Goal: Task Accomplishment & Management: Complete application form

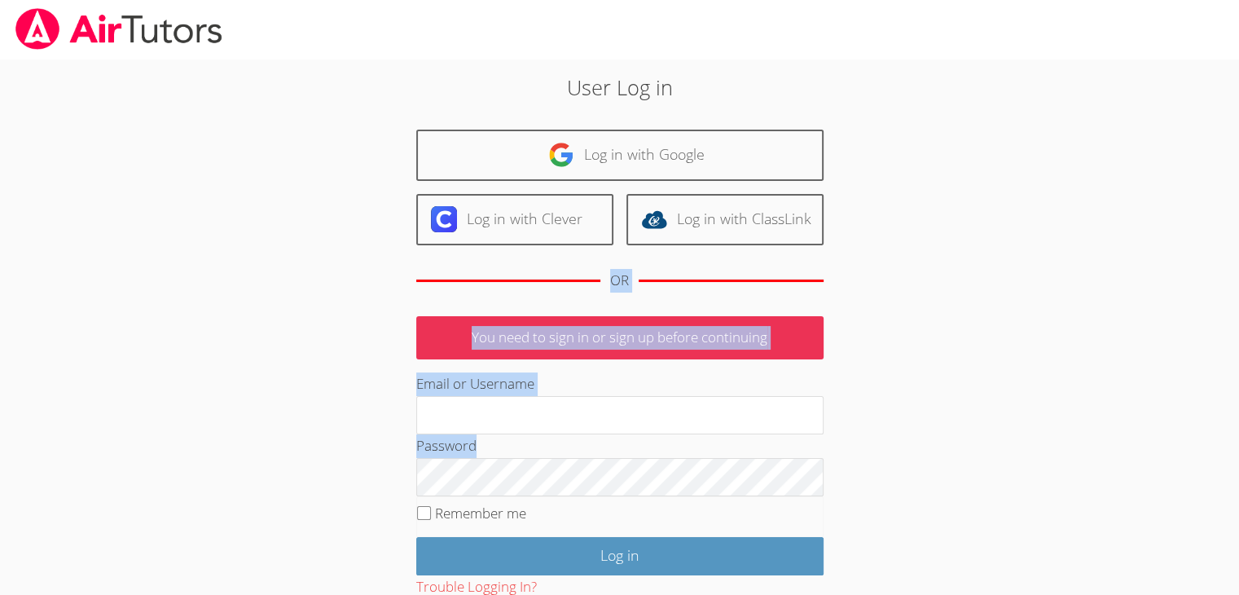
scroll to position [107, 0]
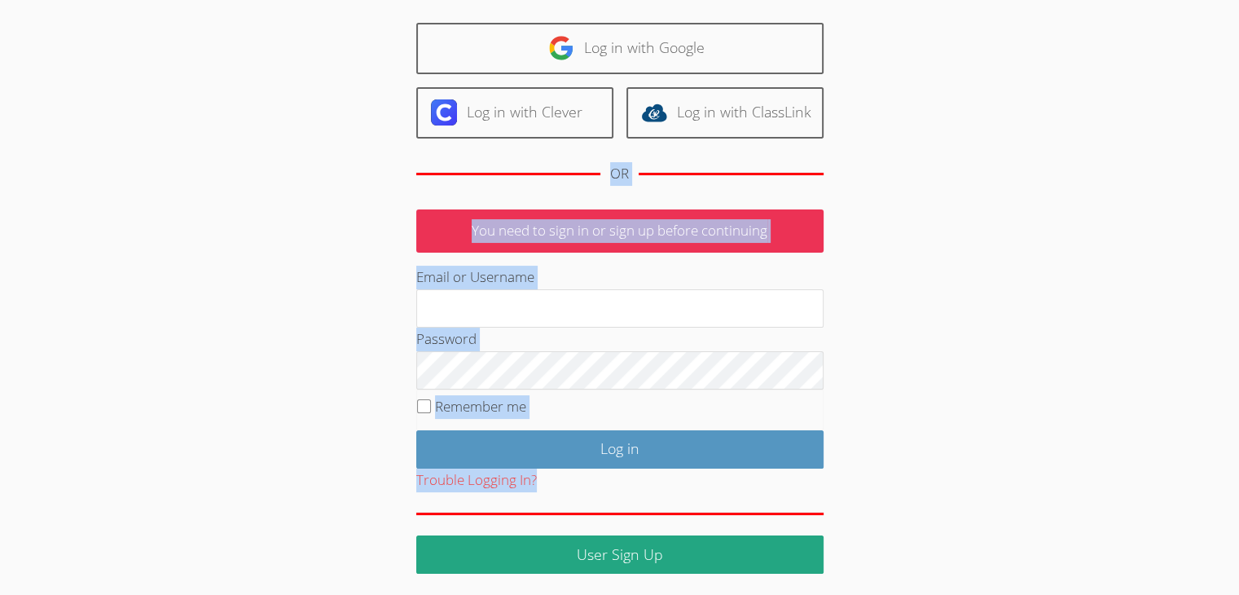
drag, startPoint x: 1122, startPoint y: 597, endPoint x: 1151, endPoint y: 632, distance: 45.2
click at [1151, 488] on html "User Log in Log in with Google Log in with Clever Log in with ClassLink OR You …" at bounding box center [619, 190] width 1239 height 595
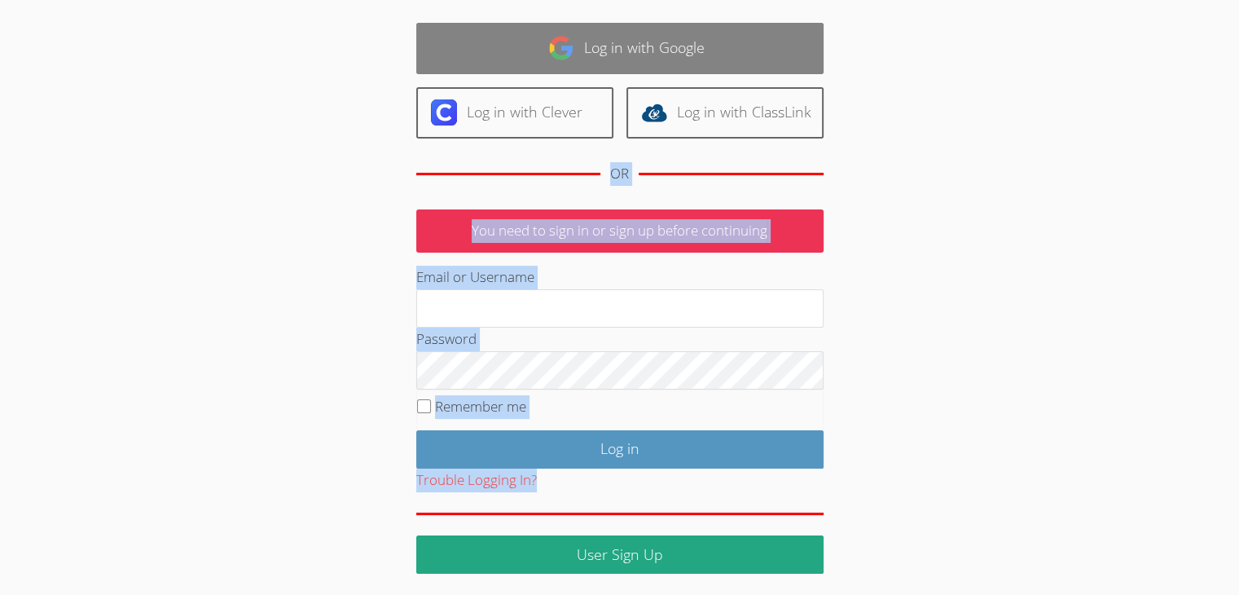
click at [586, 50] on link "Log in with Google" at bounding box center [619, 48] width 407 height 51
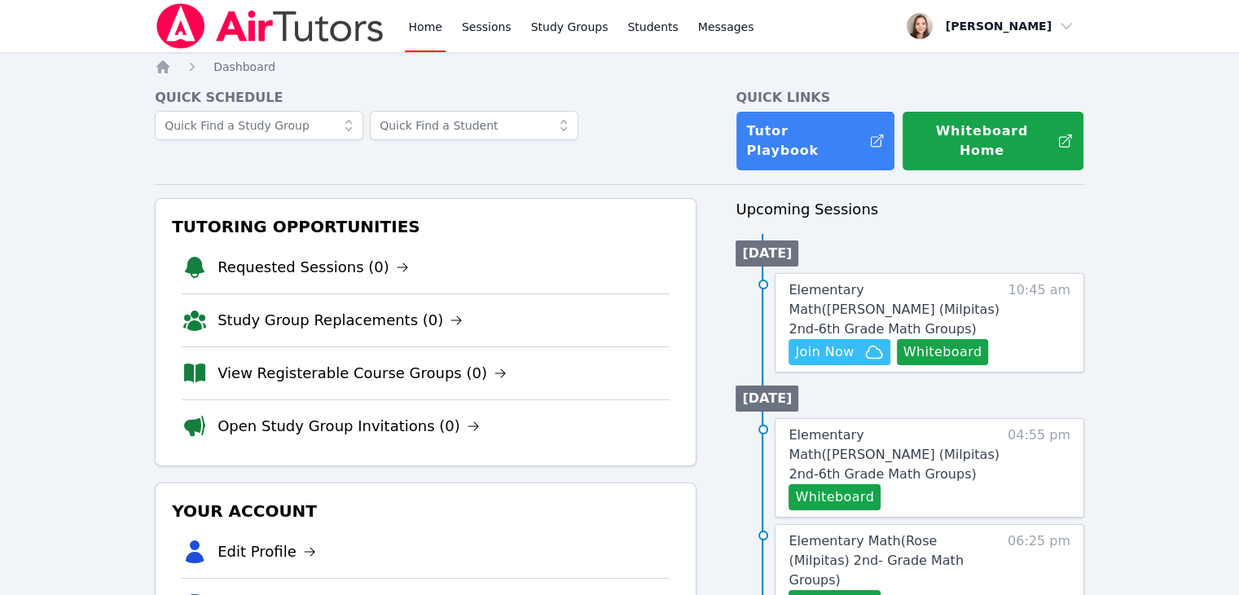
click at [847, 342] on span "Join Now" at bounding box center [824, 352] width 59 height 20
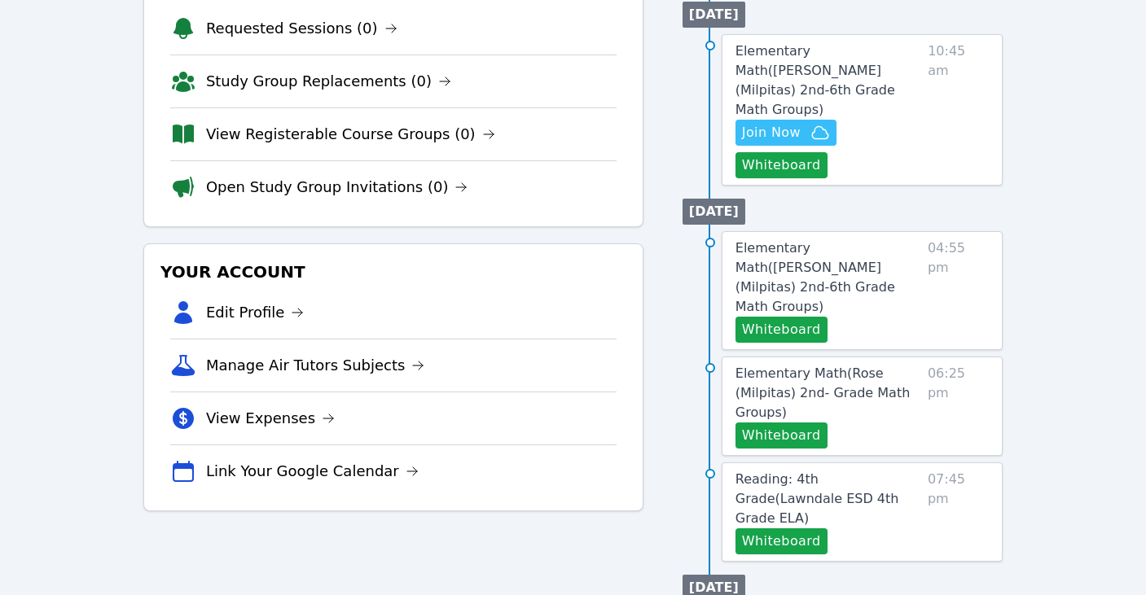
scroll to position [244, 0]
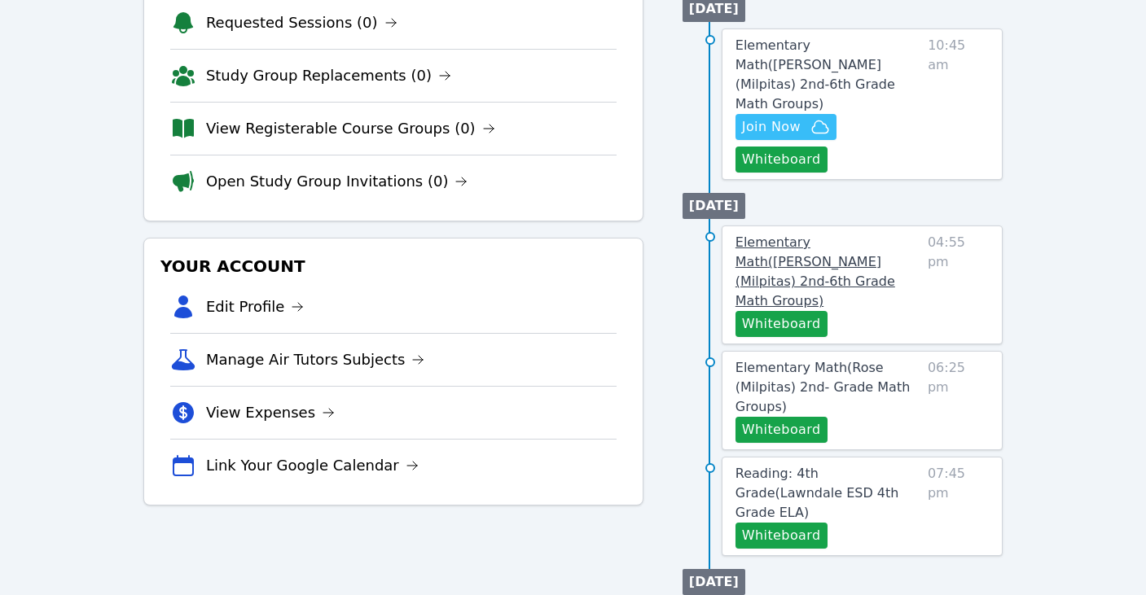
click at [810, 235] on span "Elementary Math ( Spangler (Milpitas) 2nd-6th Grade Math Groups )" at bounding box center [816, 272] width 160 height 74
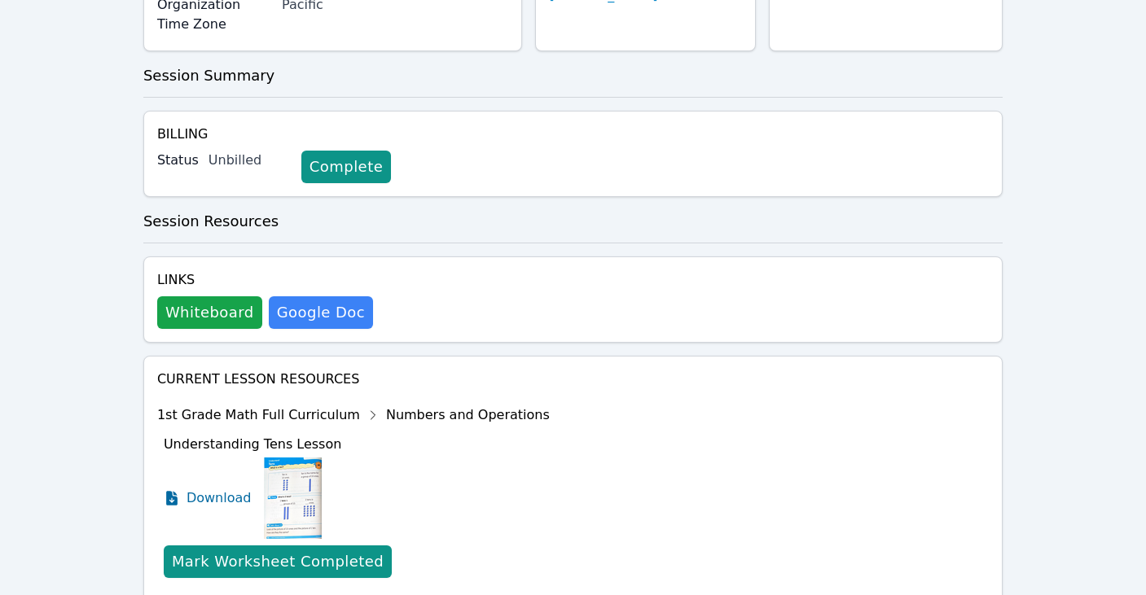
scroll to position [326, 0]
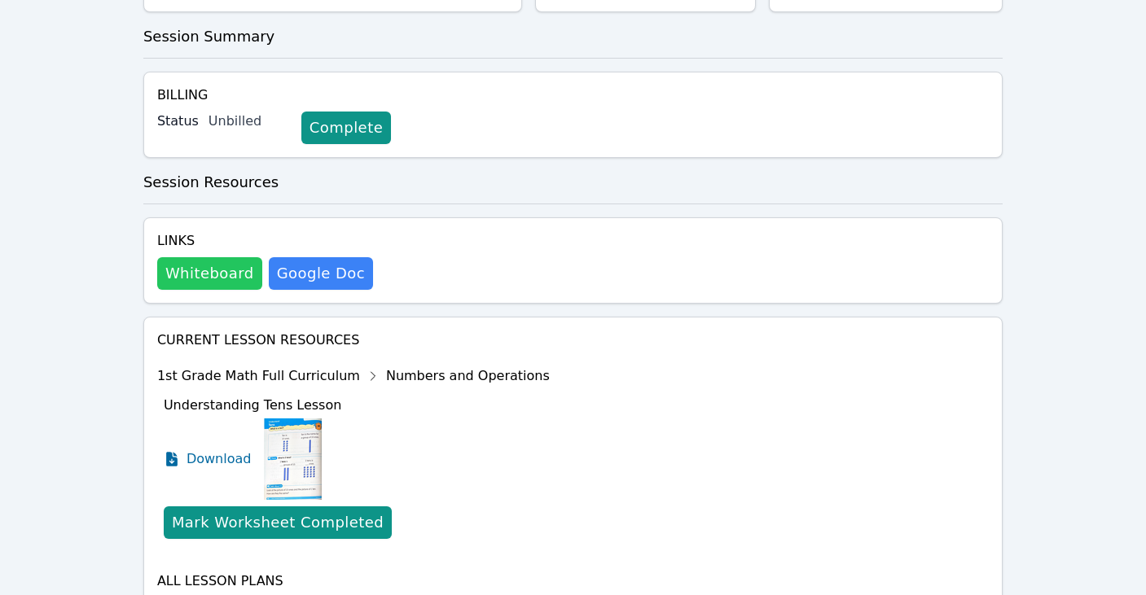
drag, startPoint x: 211, startPoint y: 275, endPoint x: 191, endPoint y: 279, distance: 20.9
click at [191, 279] on button "Whiteboard" at bounding box center [209, 273] width 105 height 33
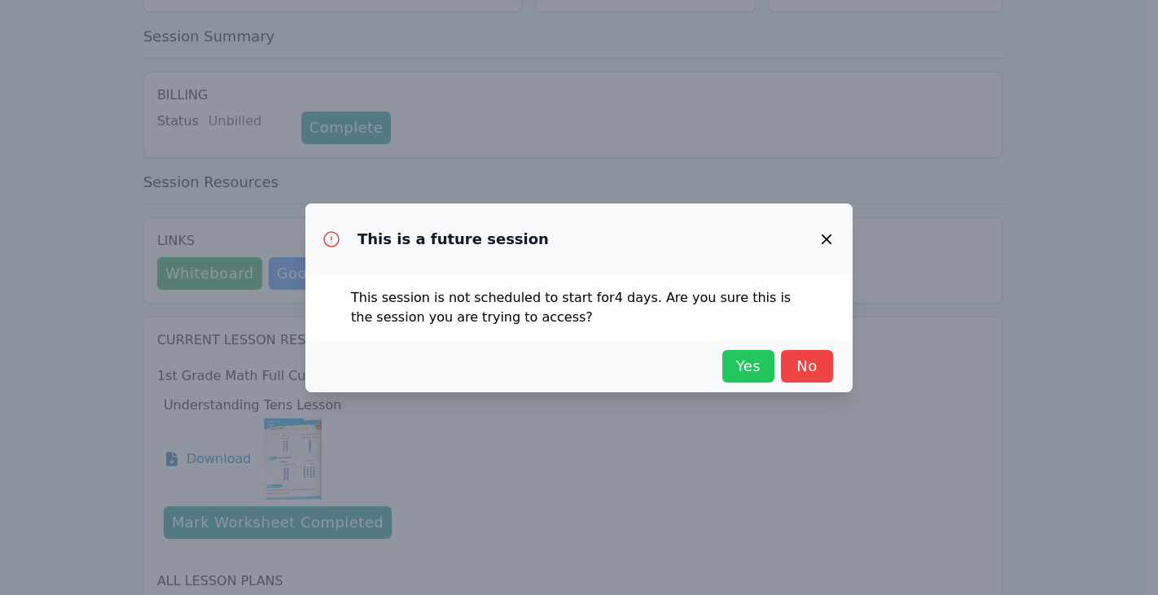
click at [740, 362] on span "Yes" at bounding box center [749, 366] width 36 height 23
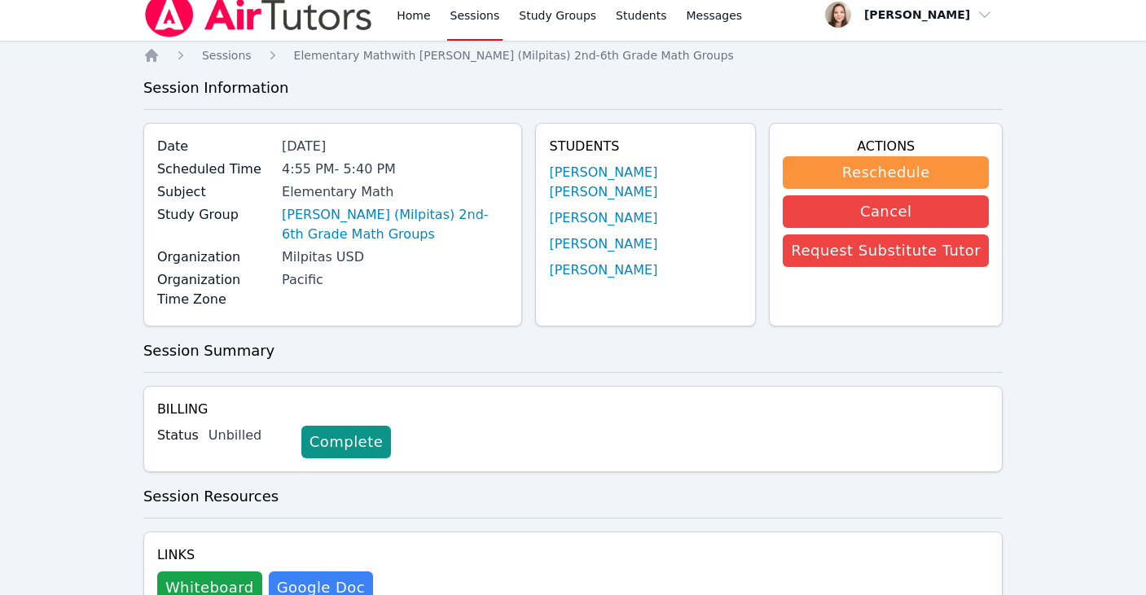
scroll to position [0, 0]
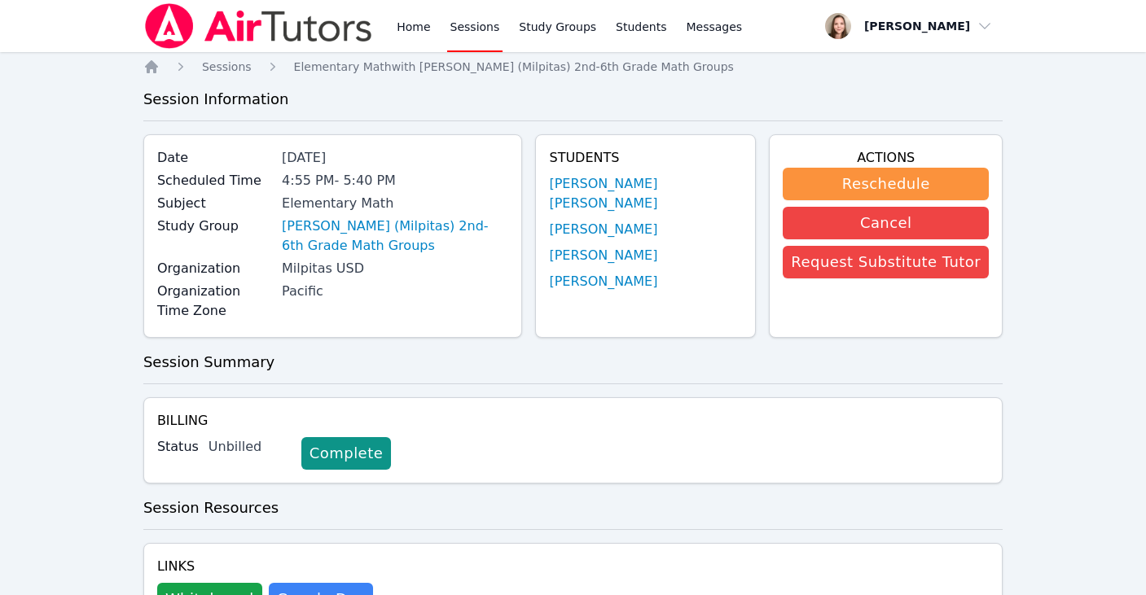
click at [387, 210] on div "Elementary Math" at bounding box center [395, 204] width 226 height 20
click at [389, 226] on link "[PERSON_NAME] (Milpitas) 2nd-6th Grade Math Groups" at bounding box center [395, 236] width 226 height 39
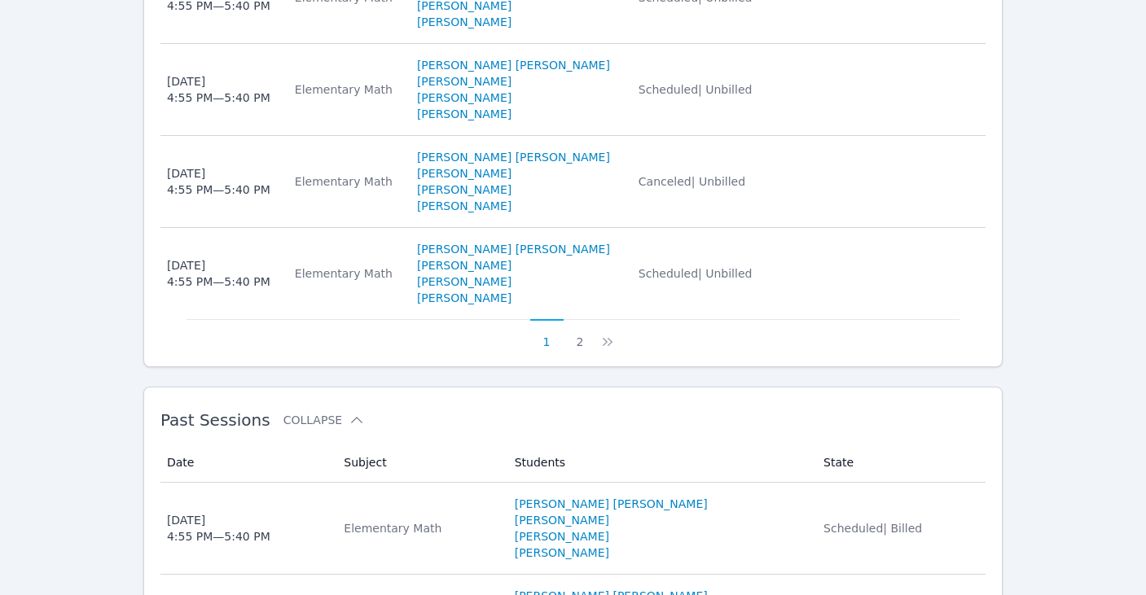
scroll to position [1280, 0]
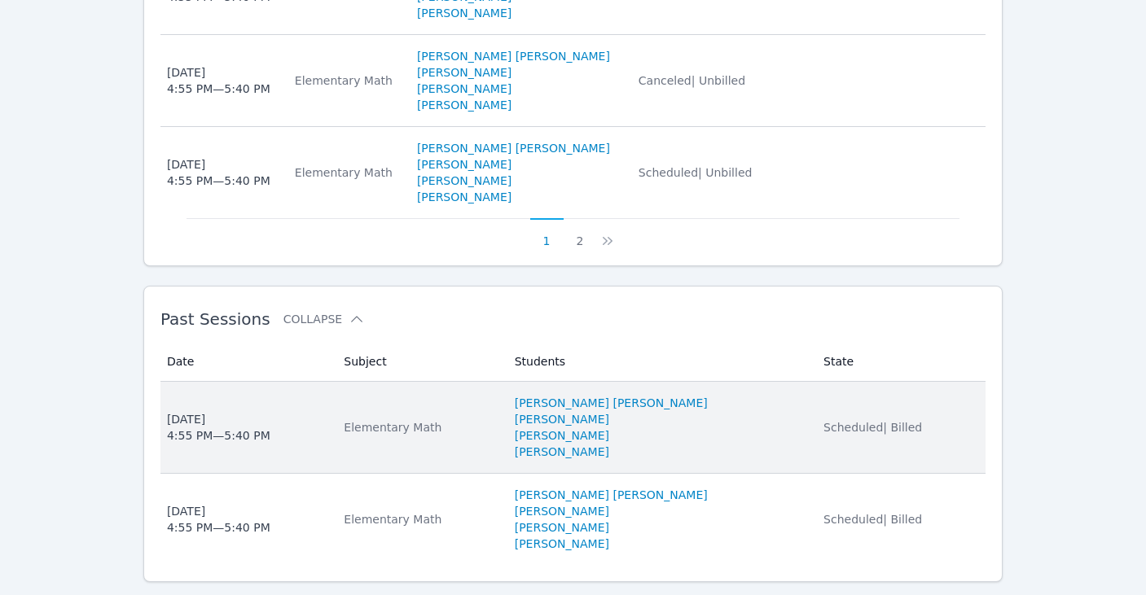
click at [230, 411] on div "Thu Oct 9, 2025 4:55 PM — 5:40 PM" at bounding box center [218, 427] width 103 height 33
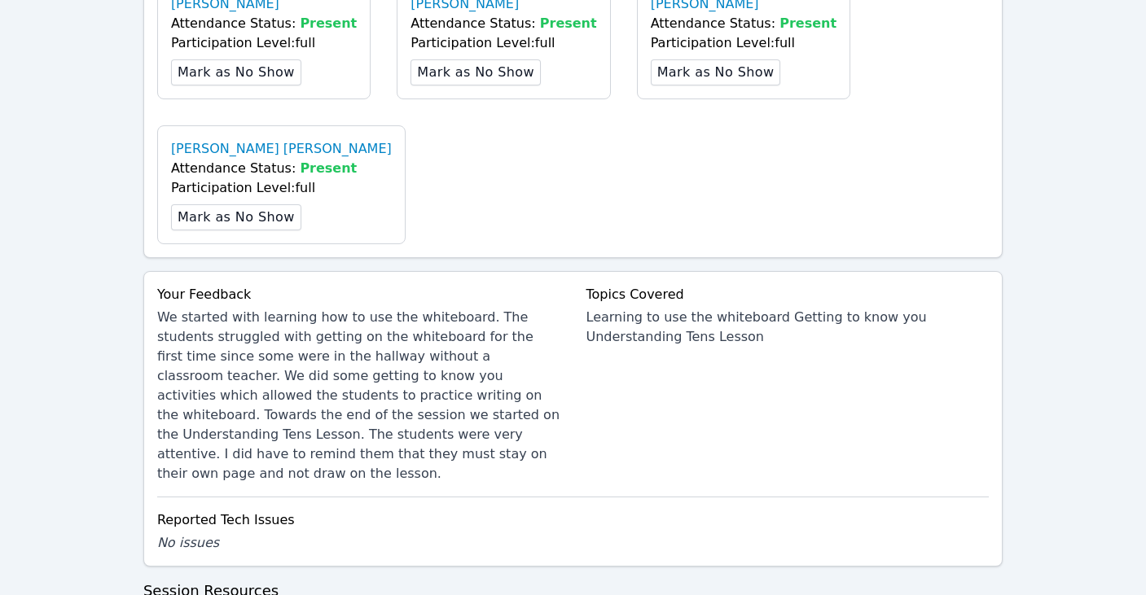
scroll to position [570, 0]
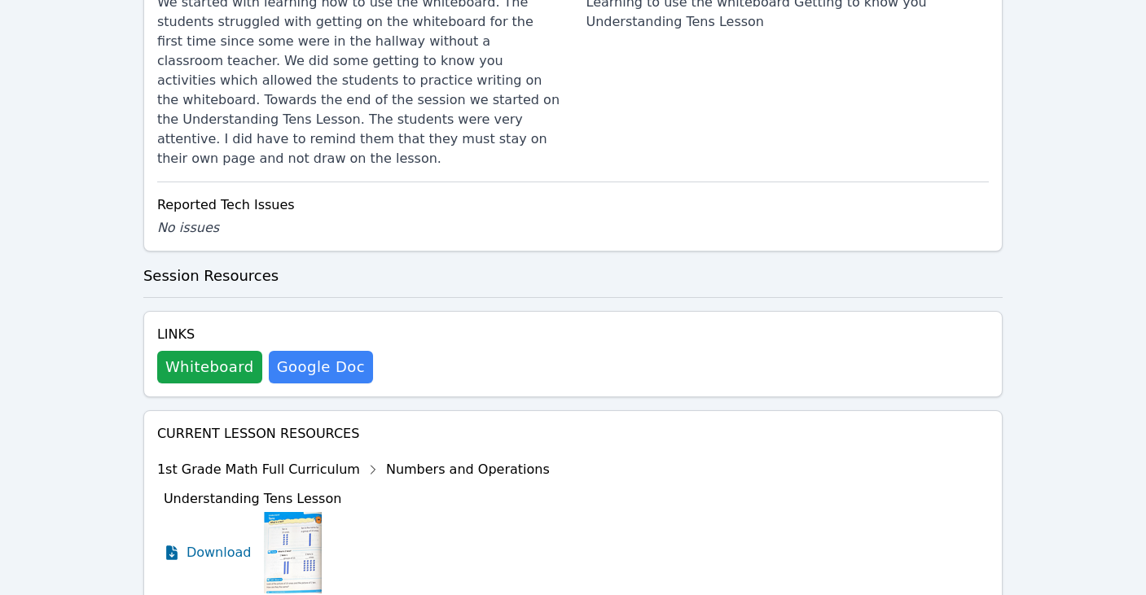
scroll to position [869, 0]
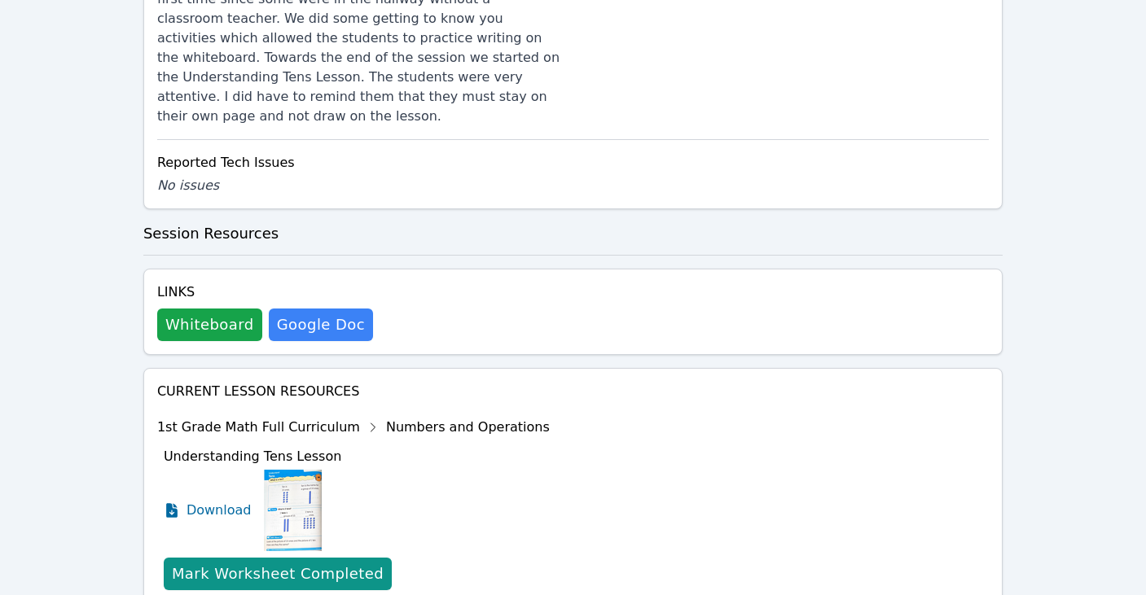
scroll to position [951, 0]
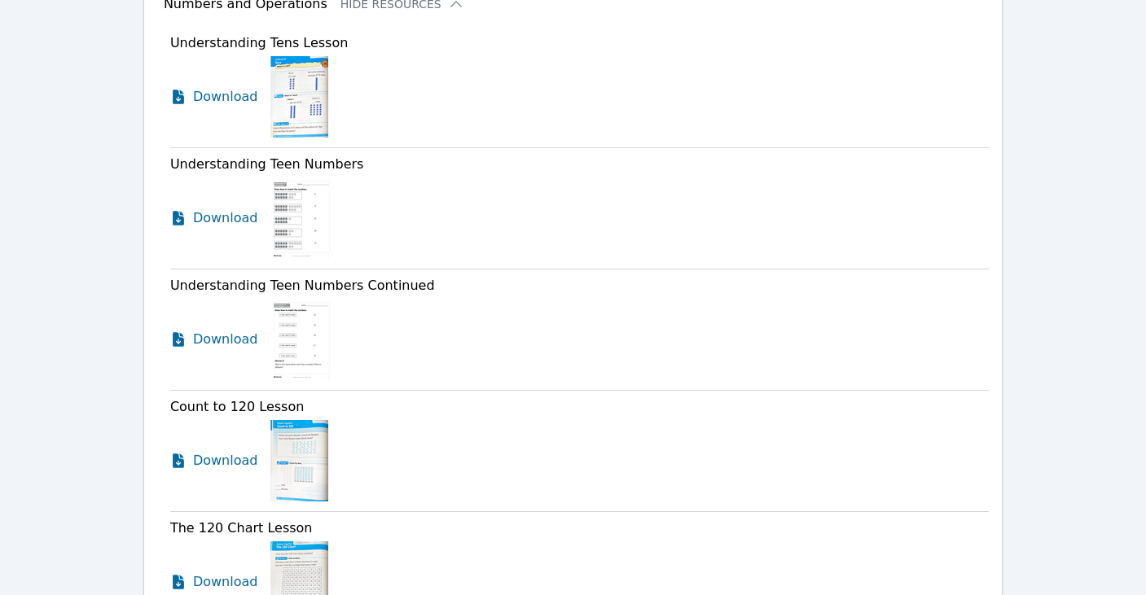
scroll to position [1602, 0]
click at [278, 419] on img at bounding box center [299, 459] width 58 height 81
click at [191, 419] on link "Download" at bounding box center [217, 459] width 95 height 81
click at [217, 572] on span "Download" at bounding box center [229, 582] width 72 height 20
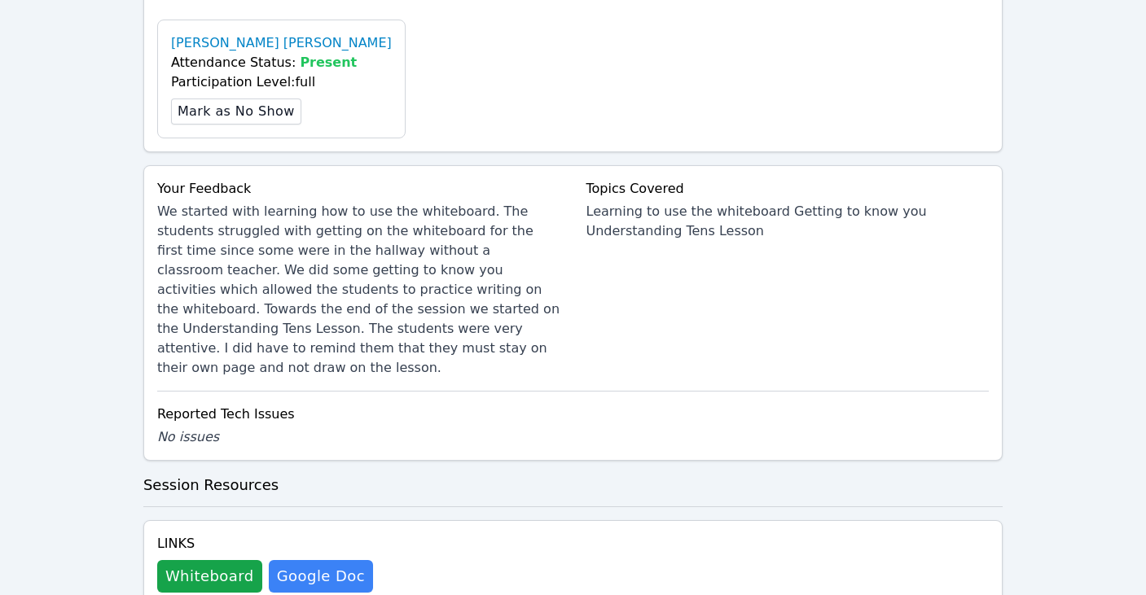
scroll to position [815, 0]
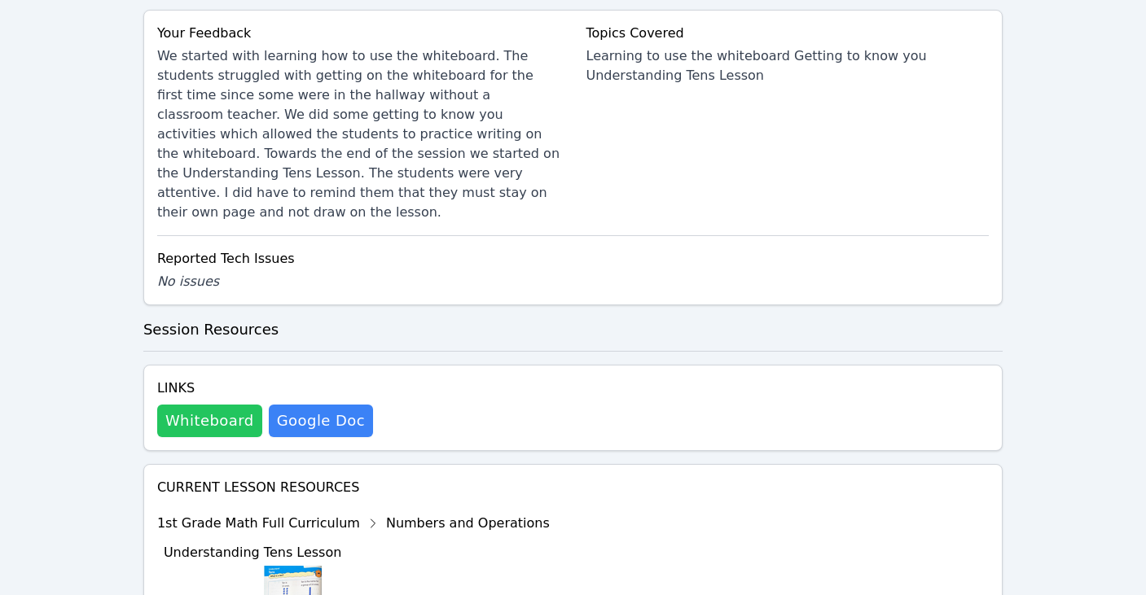
click at [188, 405] on button "Whiteboard" at bounding box center [209, 421] width 105 height 33
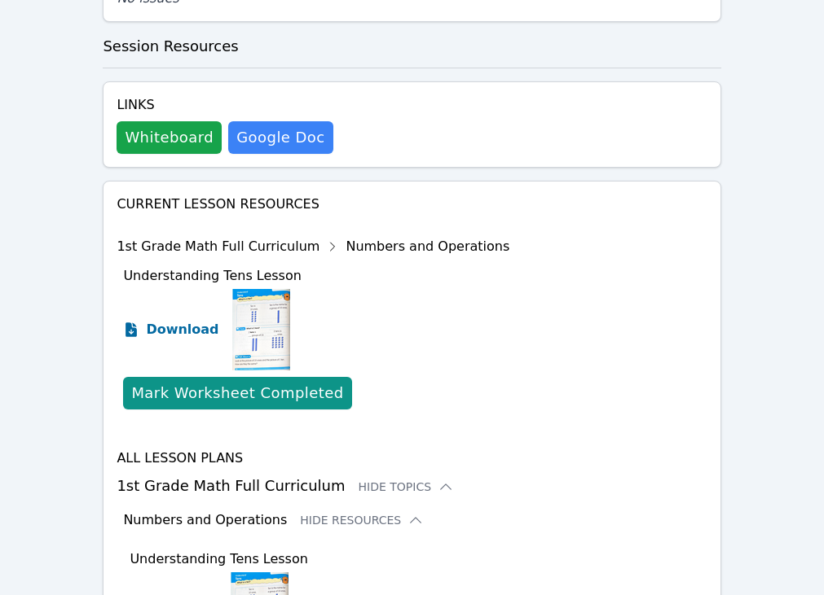
scroll to position [1149, 0]
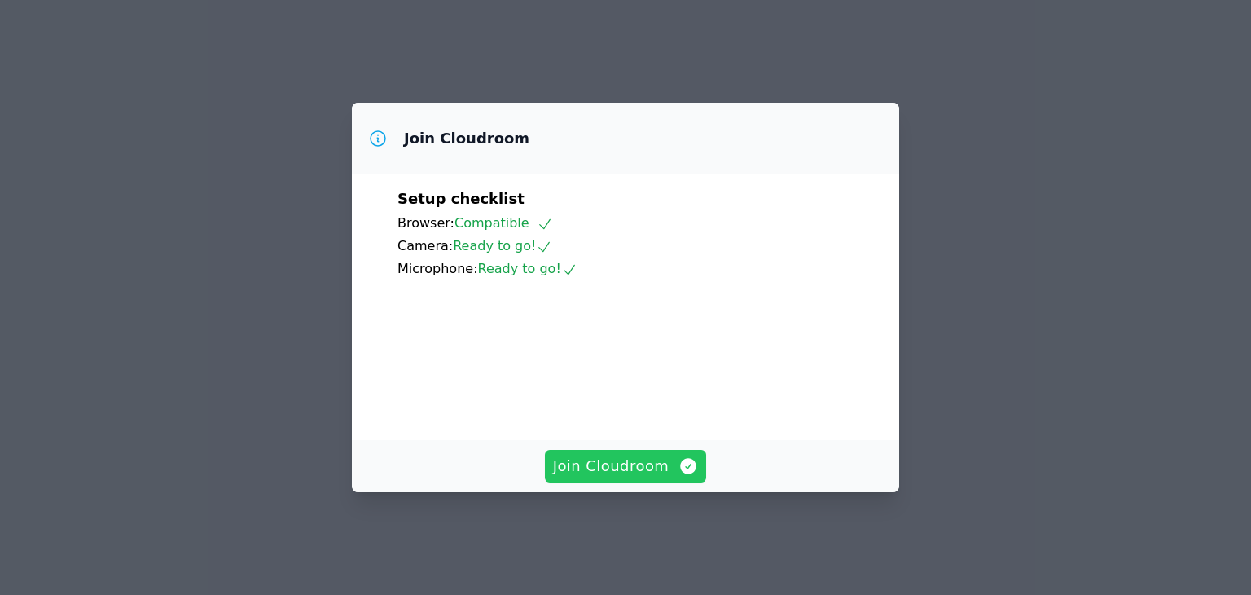
click at [639, 470] on span "Join Cloudroom" at bounding box center [626, 466] width 146 height 23
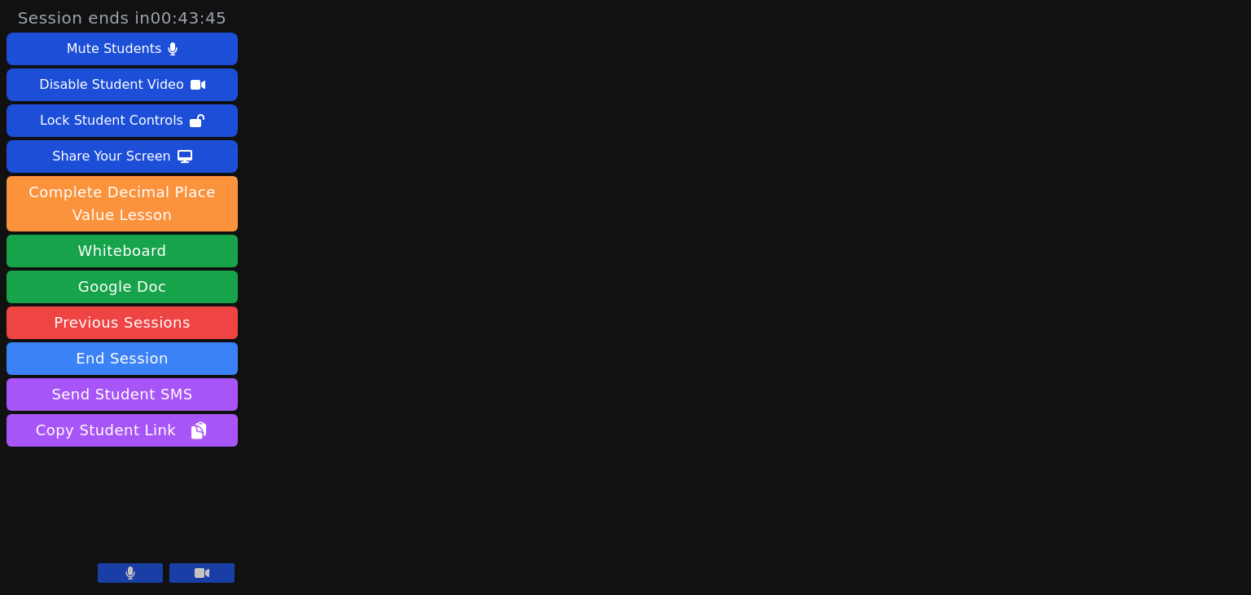
click at [197, 566] on icon at bounding box center [202, 572] width 15 height 13
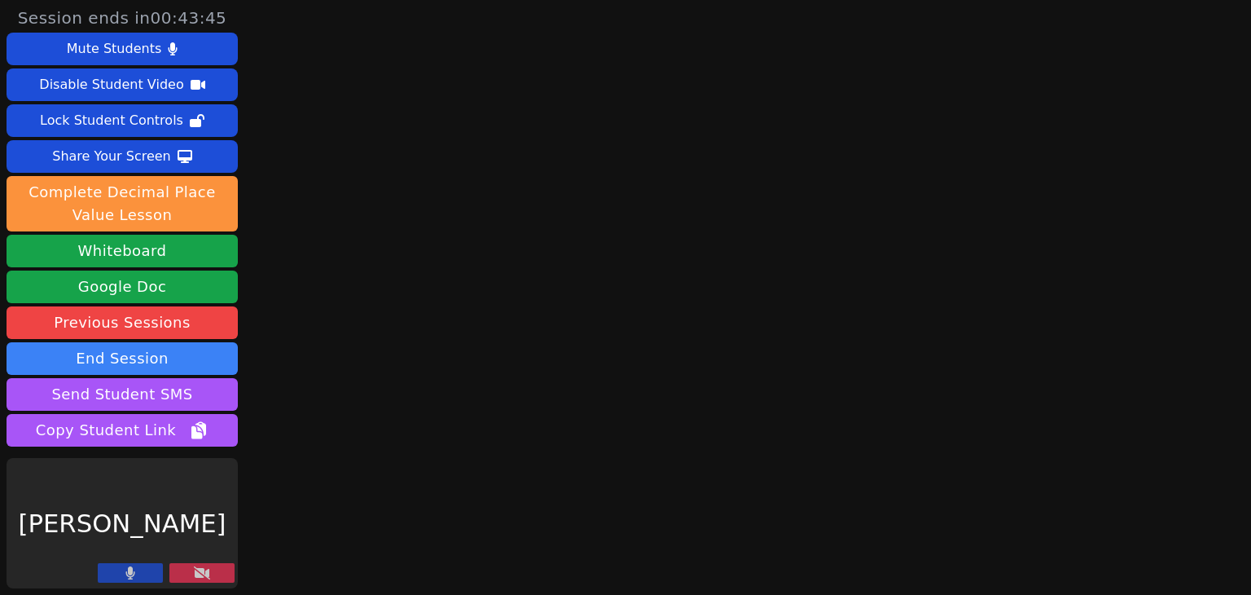
click at [124, 577] on button at bounding box center [130, 573] width 65 height 20
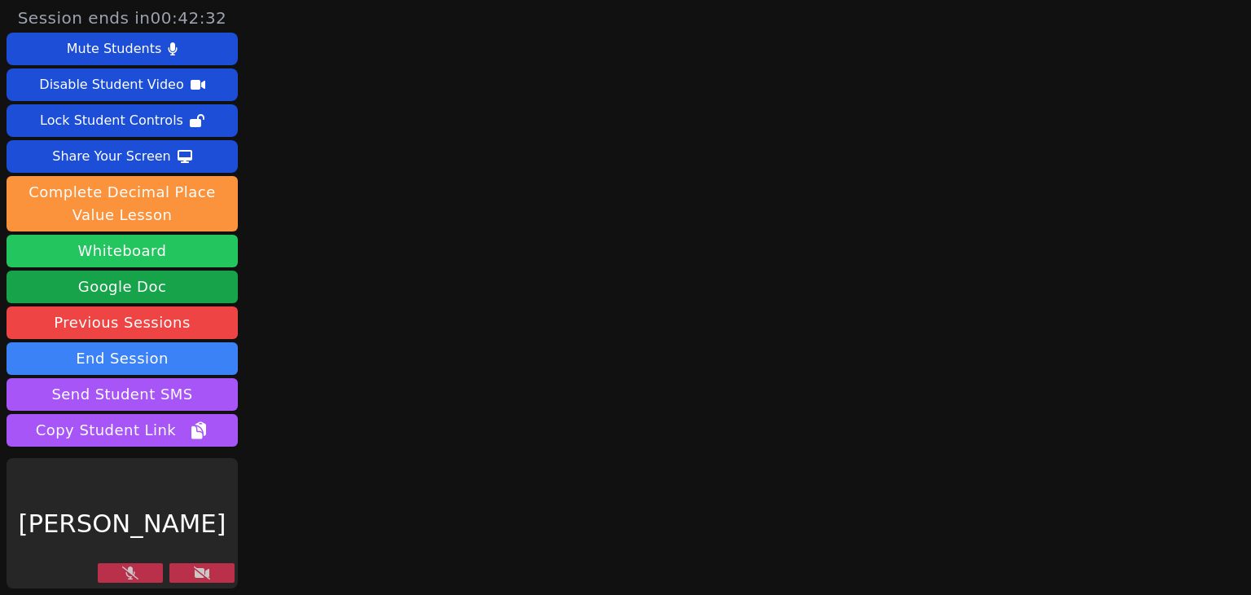
click at [138, 260] on button "Whiteboard" at bounding box center [122, 251] width 231 height 33
click at [212, 575] on button at bounding box center [201, 573] width 65 height 20
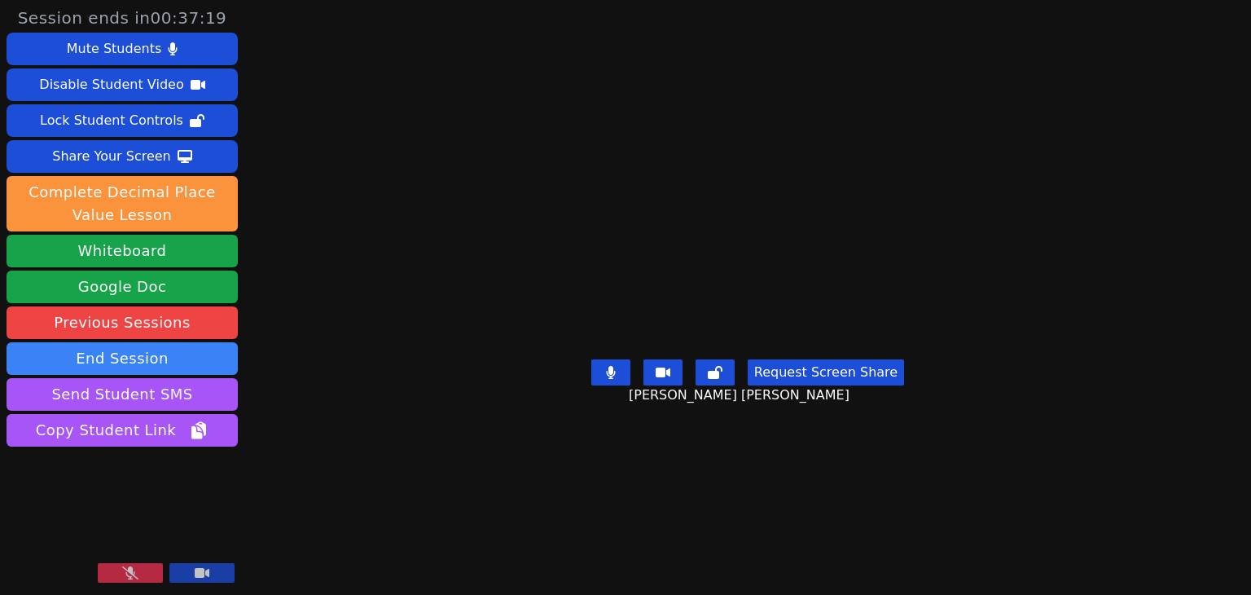
click at [150, 573] on button at bounding box center [130, 573] width 65 height 20
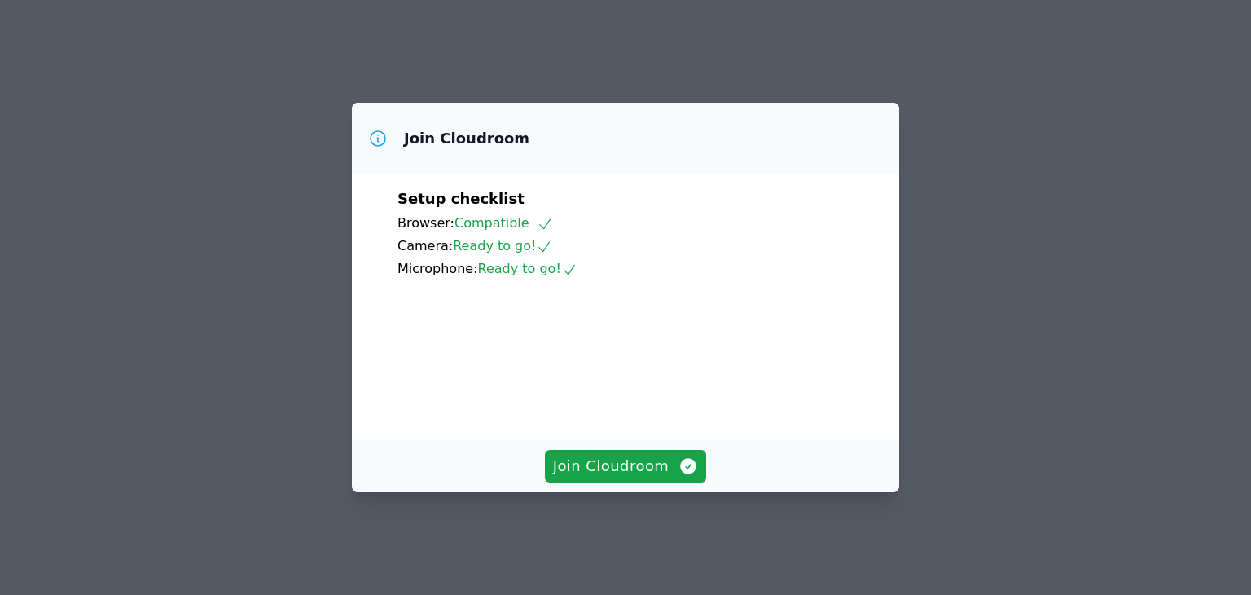
click at [588, 477] on span "Join Cloudroom" at bounding box center [626, 466] width 146 height 23
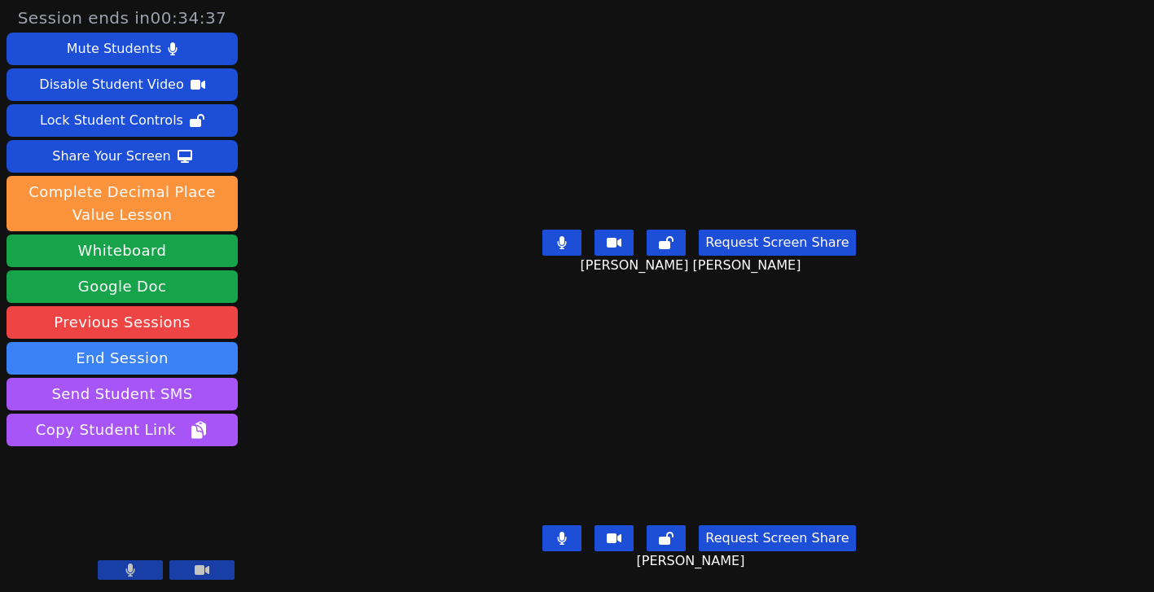
click at [559, 231] on button at bounding box center [561, 243] width 39 height 26
click at [564, 239] on icon at bounding box center [562, 241] width 16 height 13
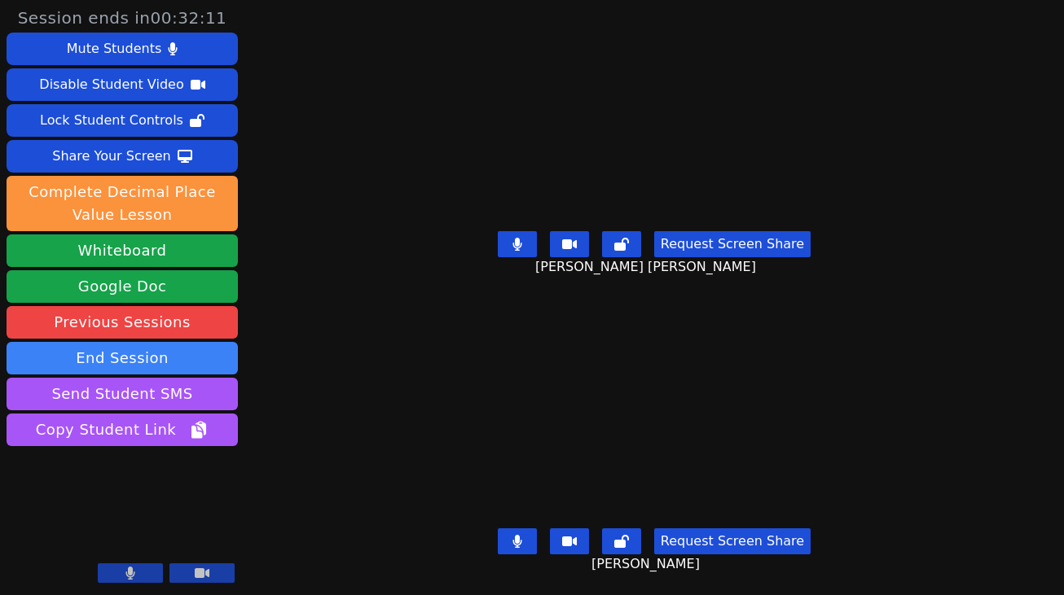
click at [519, 243] on icon at bounding box center [517, 244] width 10 height 13
click at [506, 246] on button at bounding box center [517, 244] width 39 height 26
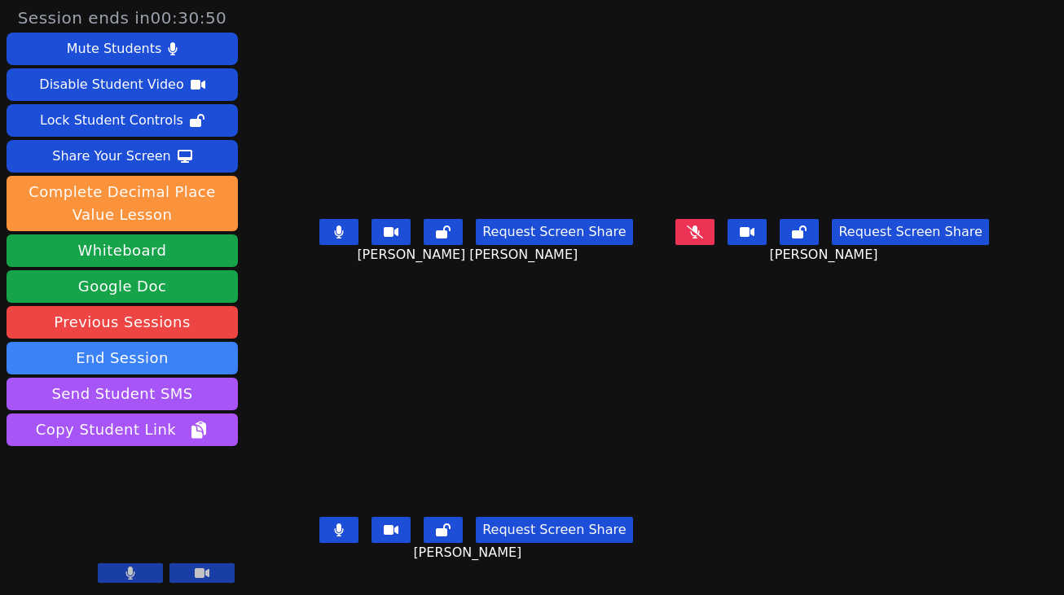
click at [843, 440] on main "Arianna Mesa Tamayo Request Screen Share Arianna Mesa Tamayo Mariajose Figueroa…" at bounding box center [654, 297] width 699 height 595
click at [319, 230] on button at bounding box center [338, 232] width 39 height 26
click at [319, 541] on button at bounding box center [338, 530] width 39 height 26
click at [319, 537] on button at bounding box center [338, 530] width 39 height 26
click at [714, 230] on button at bounding box center [694, 232] width 39 height 26
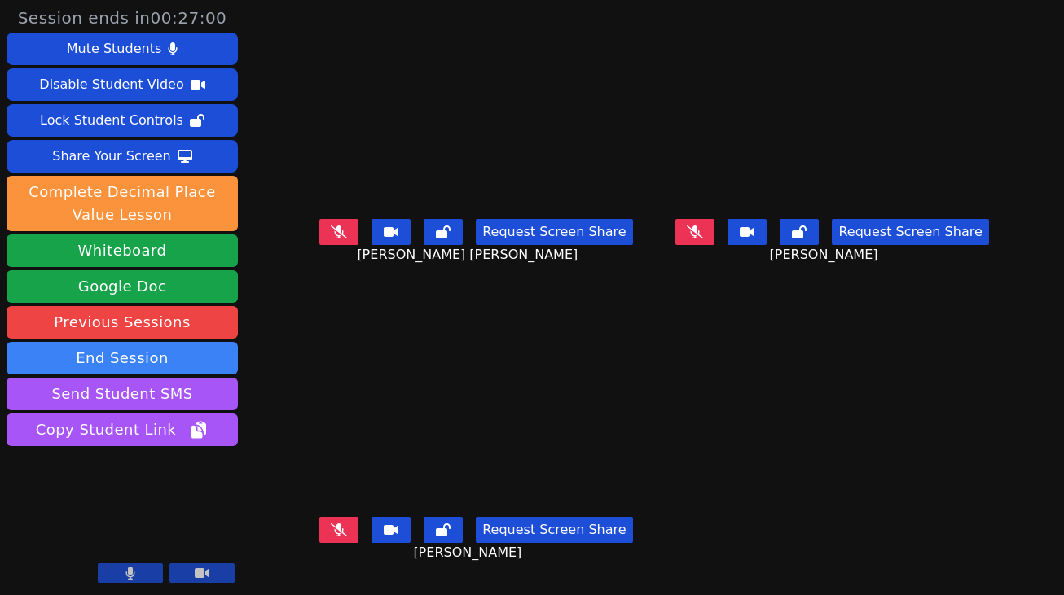
click at [330, 239] on button at bounding box center [338, 232] width 39 height 26
click at [319, 234] on button at bounding box center [338, 232] width 39 height 26
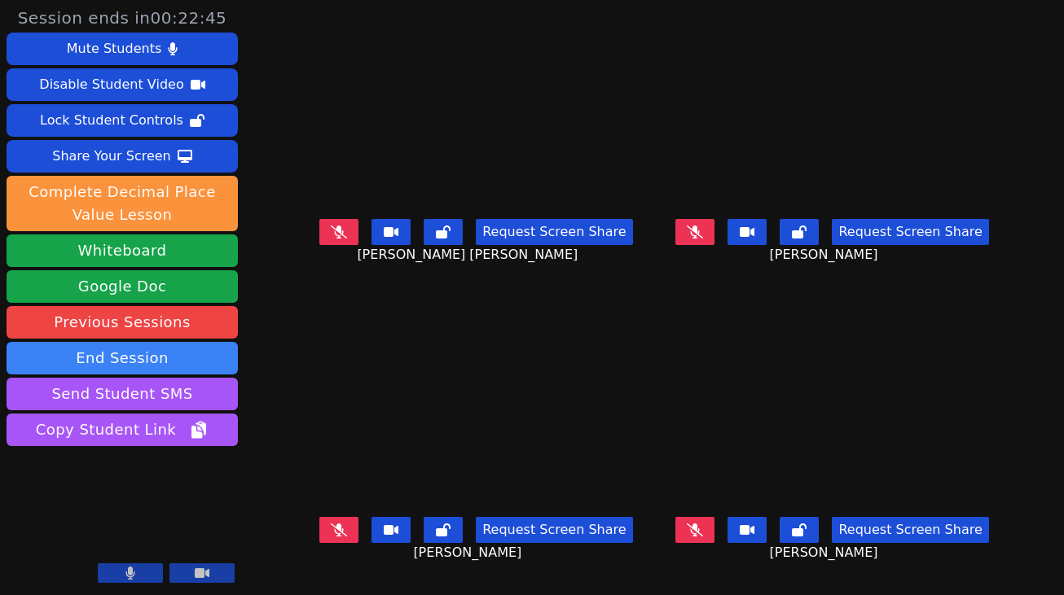
click at [703, 534] on icon at bounding box center [695, 530] width 16 height 13
click at [319, 229] on button at bounding box center [338, 232] width 39 height 26
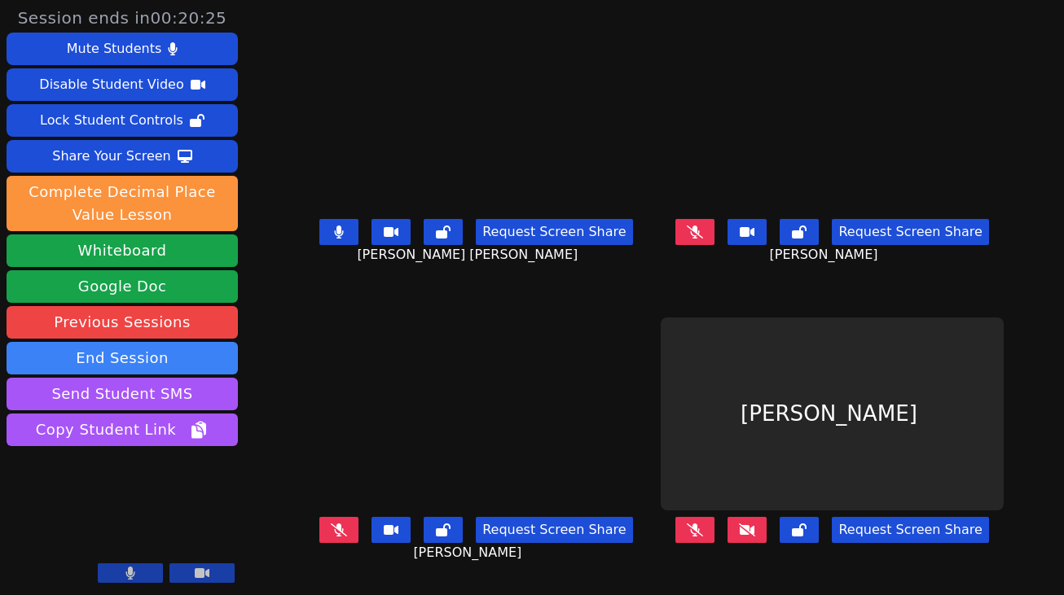
click at [755, 527] on icon at bounding box center [747, 530] width 16 height 13
click at [766, 532] on button at bounding box center [746, 530] width 39 height 26
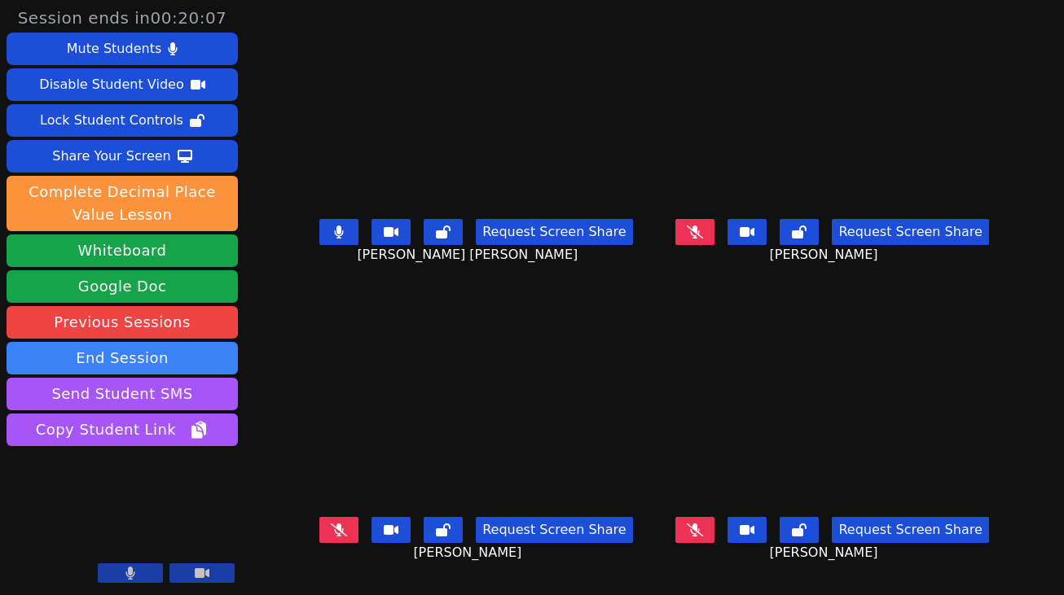
click at [335, 239] on icon at bounding box center [339, 232] width 9 height 13
click at [711, 534] on button at bounding box center [694, 530] width 39 height 26
click at [713, 534] on button at bounding box center [694, 530] width 39 height 26
click at [328, 243] on button at bounding box center [338, 232] width 39 height 26
click at [334, 239] on icon at bounding box center [339, 232] width 10 height 13
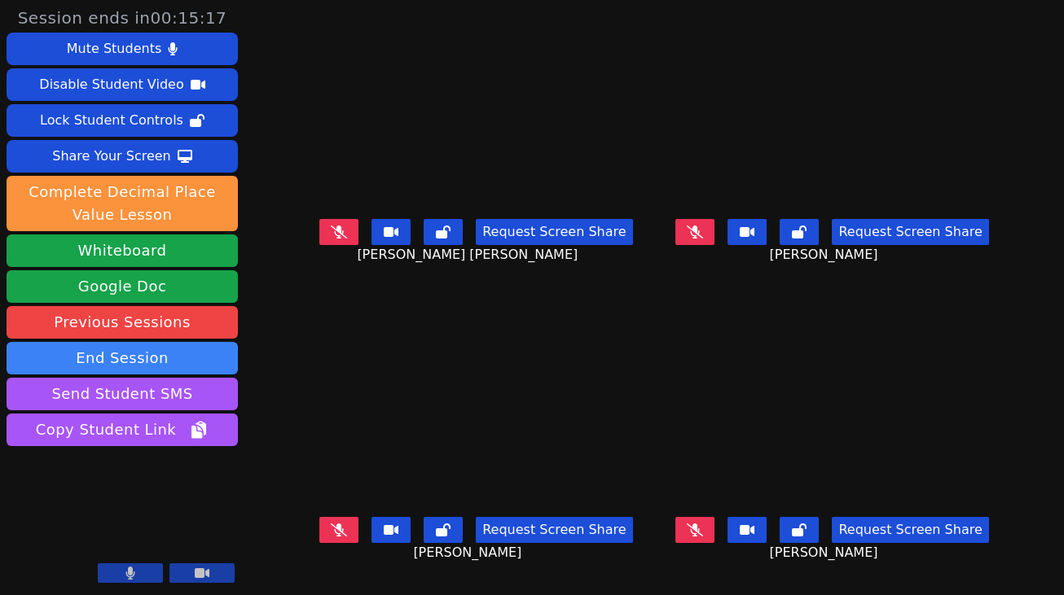
click at [703, 533] on icon at bounding box center [695, 530] width 16 height 13
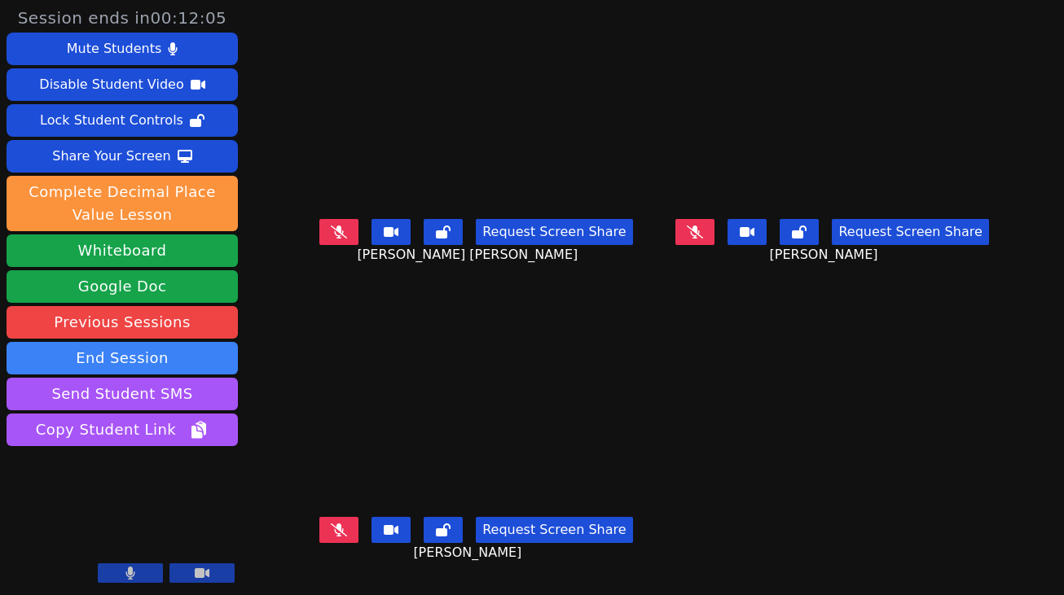
click at [305, 226] on div "Request Screen Share Arianna Mesa Tamayo" at bounding box center [476, 245] width 343 height 65
click at [319, 239] on button at bounding box center [338, 232] width 39 height 26
drag, startPoint x: 715, startPoint y: 244, endPoint x: 702, endPoint y: 245, distance: 13.1
click at [714, 244] on button at bounding box center [694, 232] width 39 height 26
click at [319, 236] on button at bounding box center [338, 232] width 39 height 26
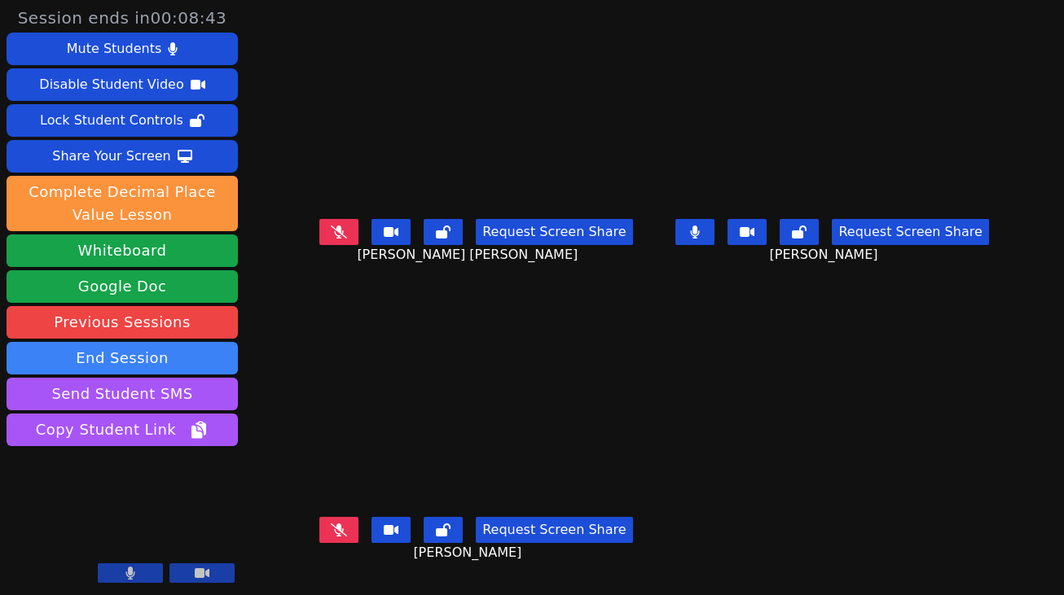
click at [714, 234] on button at bounding box center [694, 232] width 39 height 26
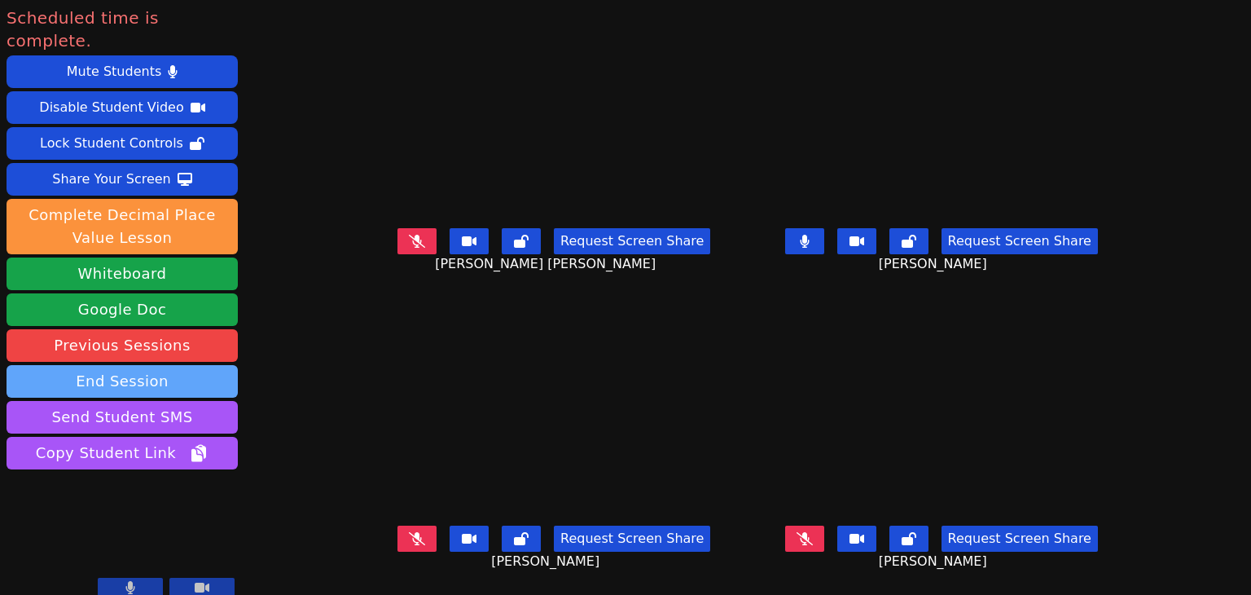
click at [165, 365] on button "End Session" at bounding box center [122, 381] width 231 height 33
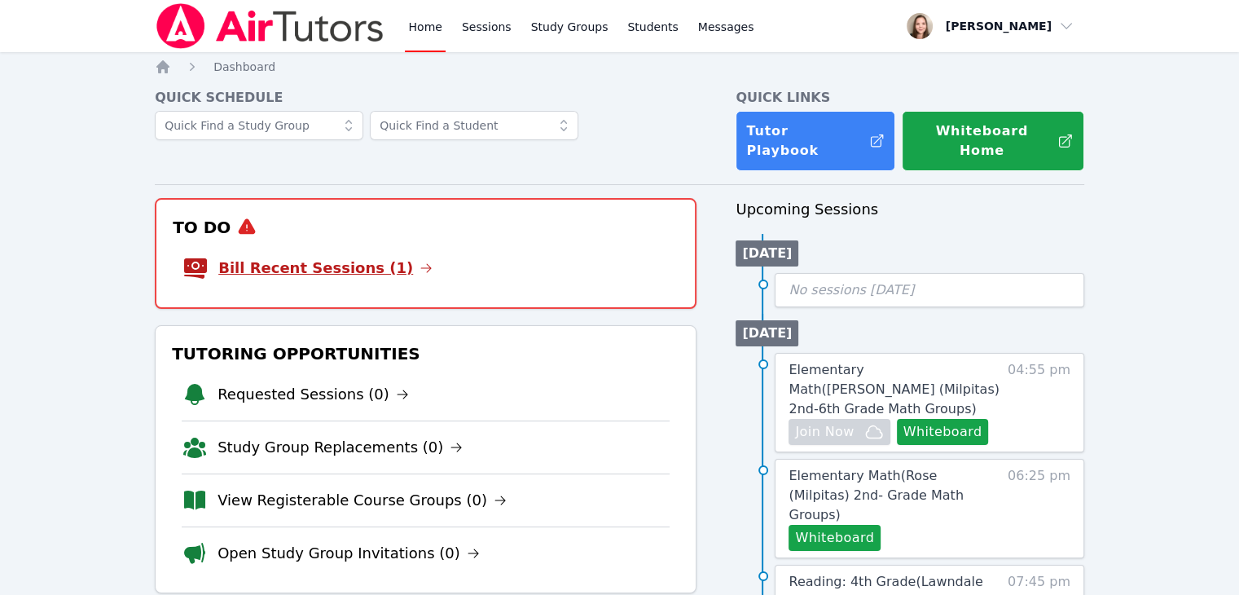
click at [294, 261] on link "Bill Recent Sessions (1)" at bounding box center [325, 268] width 214 height 23
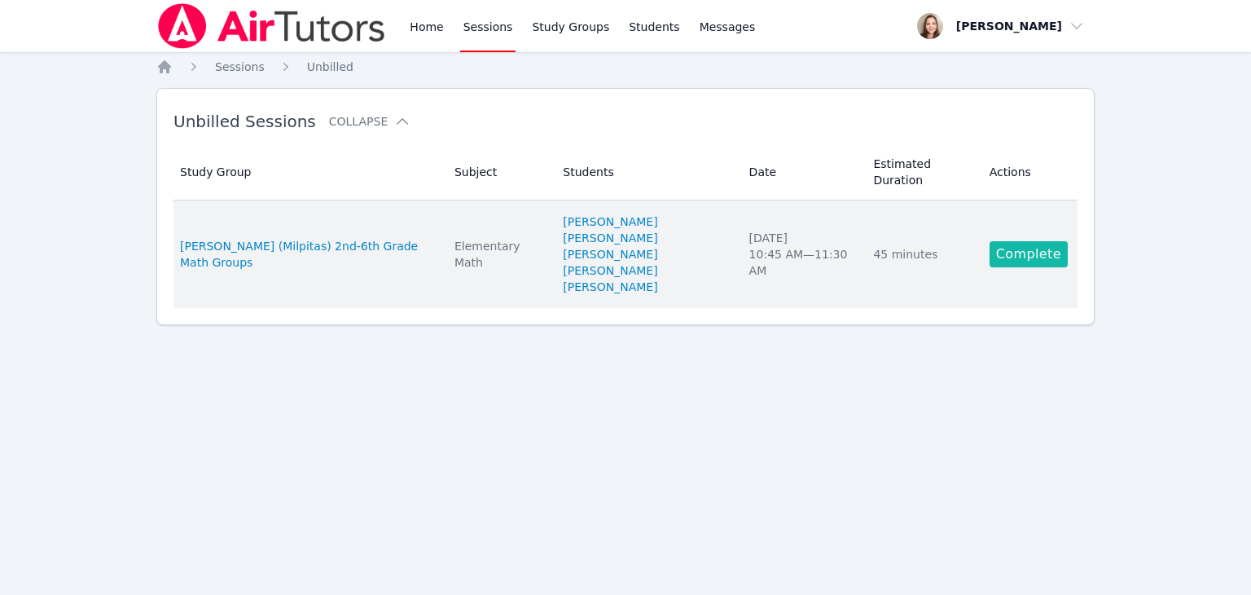
click at [1043, 241] on link "Complete" at bounding box center [1029, 254] width 78 height 26
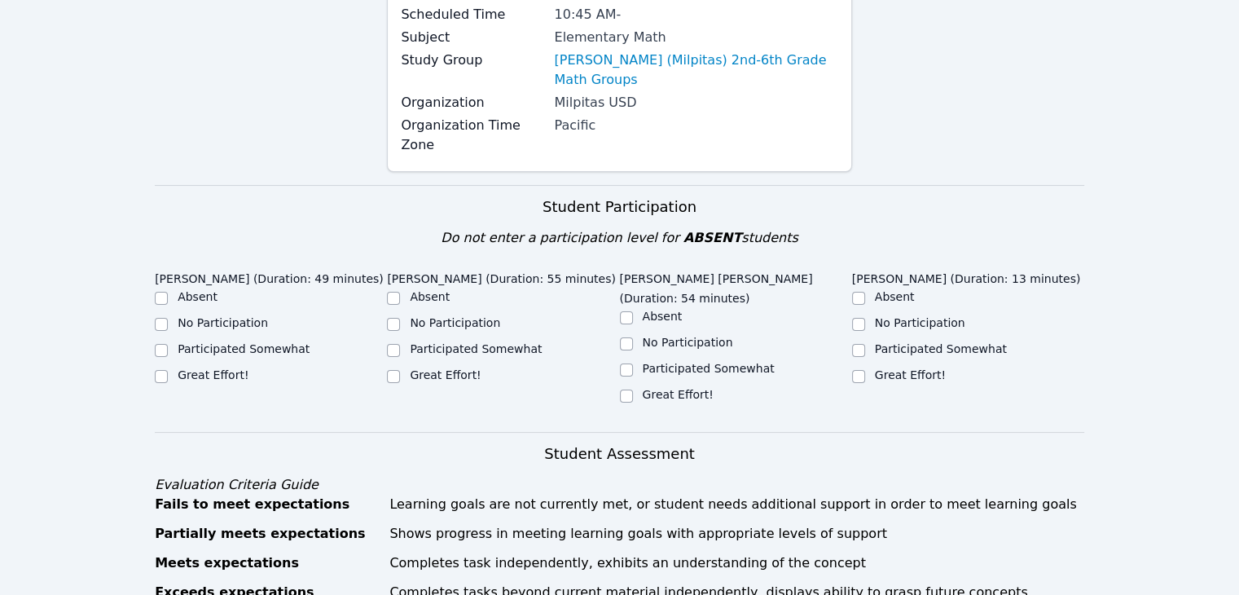
scroll to position [244, 0]
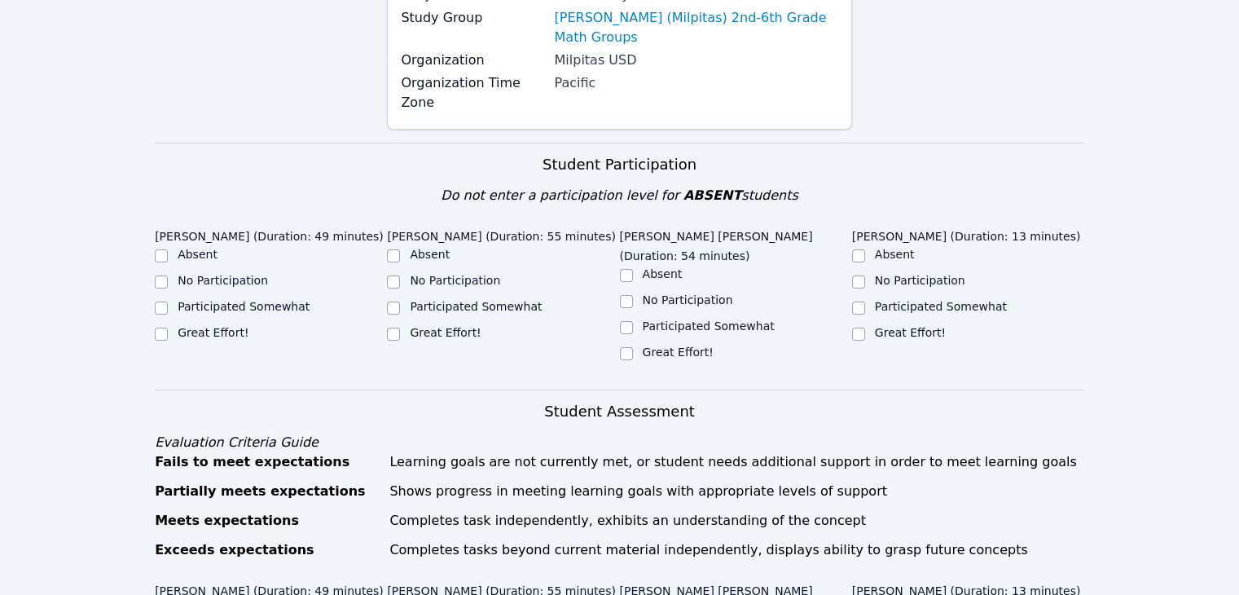
click at [213, 326] on label "Great Effort!" at bounding box center [213, 332] width 71 height 13
click at [168, 327] on input "Great Effort!" at bounding box center [161, 333] width 13 height 13
checkbox input "true"
drag, startPoint x: 379, startPoint y: 293, endPoint x: 398, endPoint y: 293, distance: 19.5
click at [380, 298] on div "Participated Somewhat" at bounding box center [271, 308] width 232 height 20
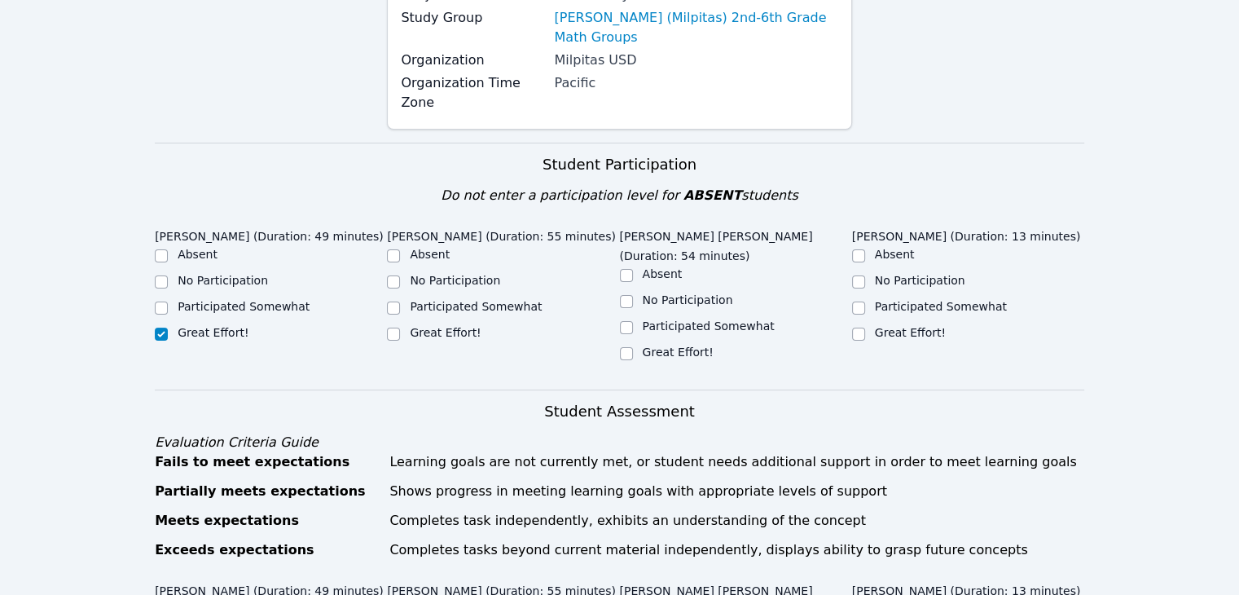
drag, startPoint x: 407, startPoint y: 293, endPoint x: 419, endPoint y: 293, distance: 11.4
click at [411, 324] on div "Great Effort!" at bounding box center [503, 334] width 232 height 20
click at [441, 324] on div "Great Effort!" at bounding box center [445, 332] width 71 height 16
click at [384, 298] on div "Participated Somewhat" at bounding box center [271, 308] width 232 height 20
click at [391, 327] on input "Great Effort!" at bounding box center [393, 333] width 13 height 13
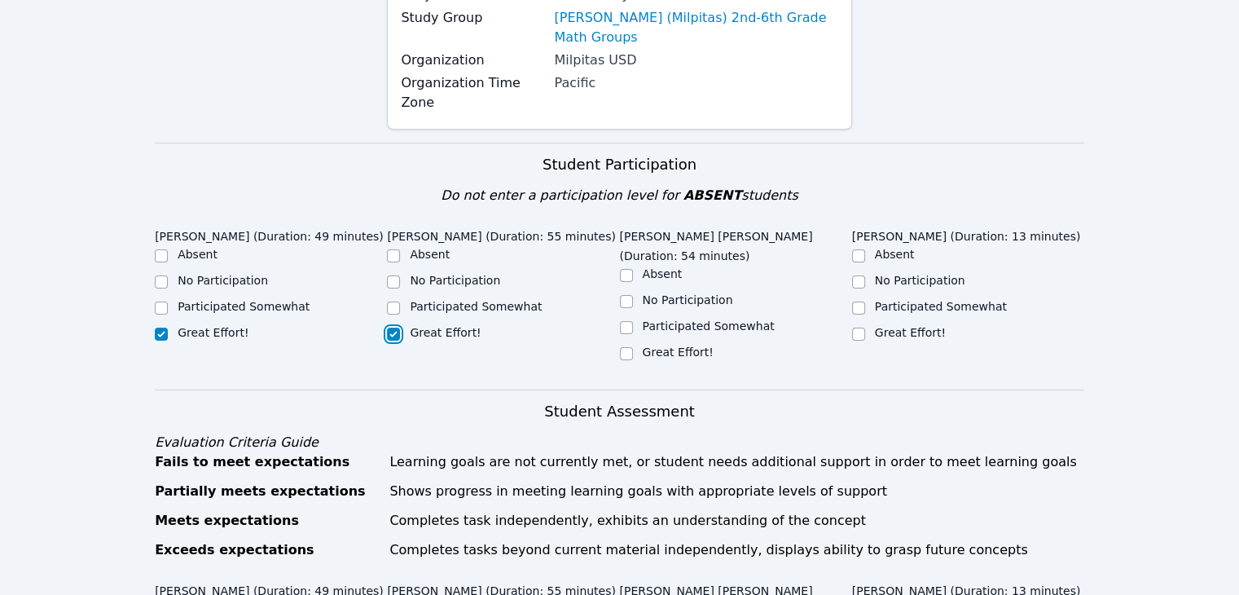
checkbox input "true"
click at [629, 347] on input "Great Effort!" at bounding box center [626, 353] width 13 height 13
checkbox input "true"
click at [862, 327] on input "Great Effort!" at bounding box center [858, 333] width 13 height 13
checkbox input "true"
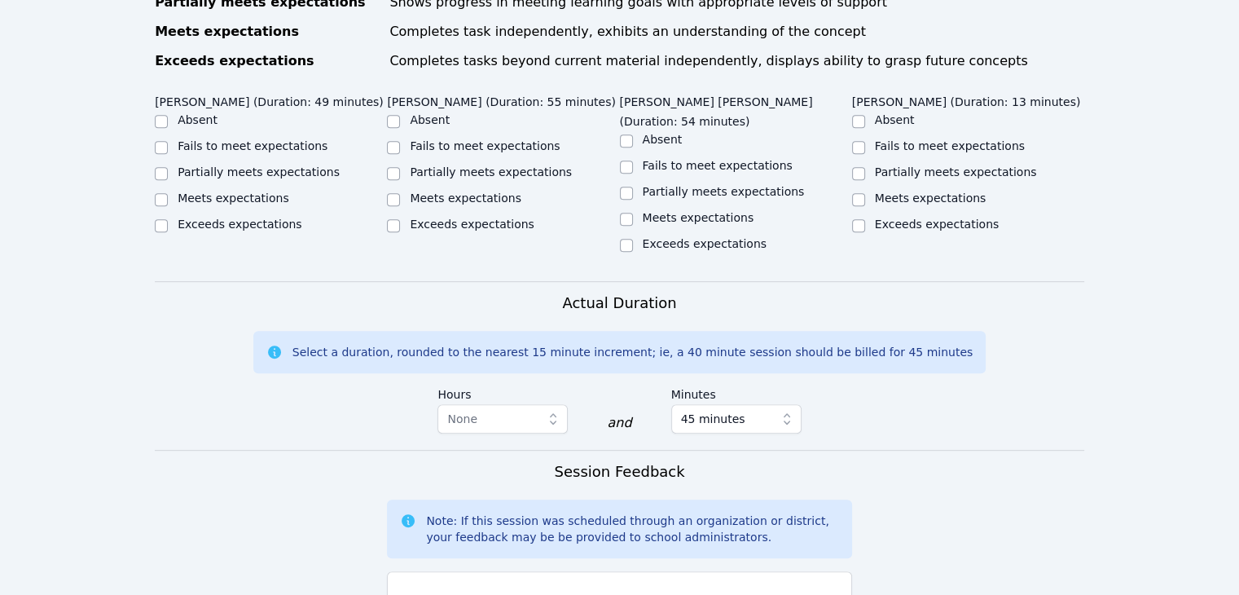
scroll to position [1097, 0]
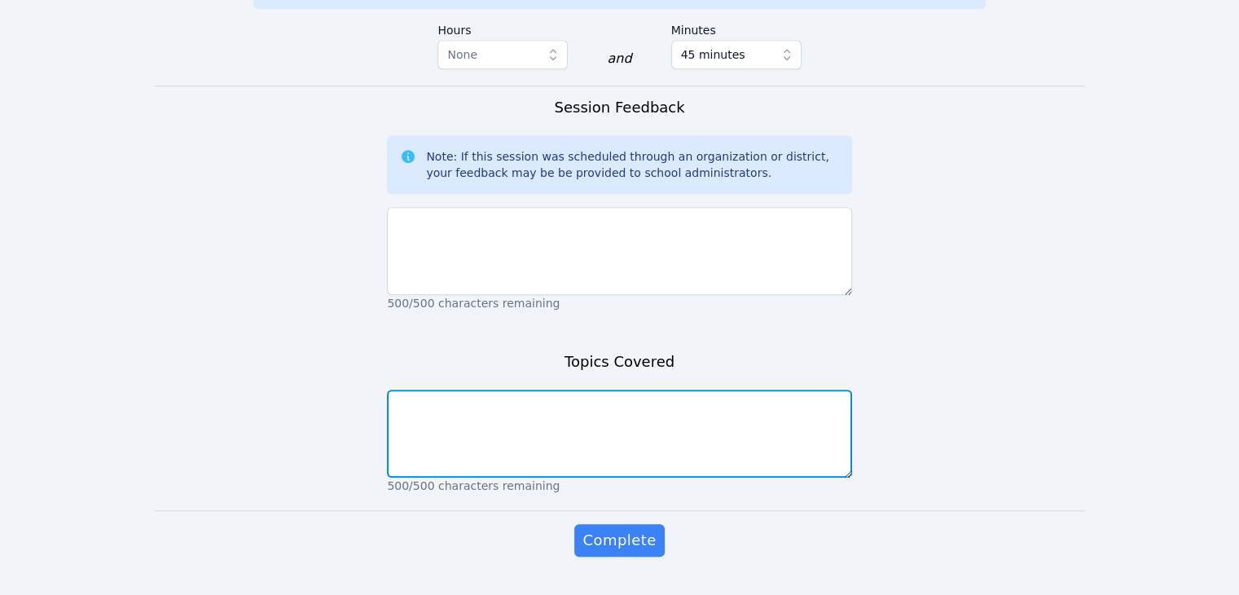
click at [684, 411] on textarea at bounding box center [619, 433] width 464 height 88
click at [617, 392] on textarea at bounding box center [619, 433] width 464 height 88
paste textarea "Decimal Place Value Lesson"
paste textarea "Reading Decimals"
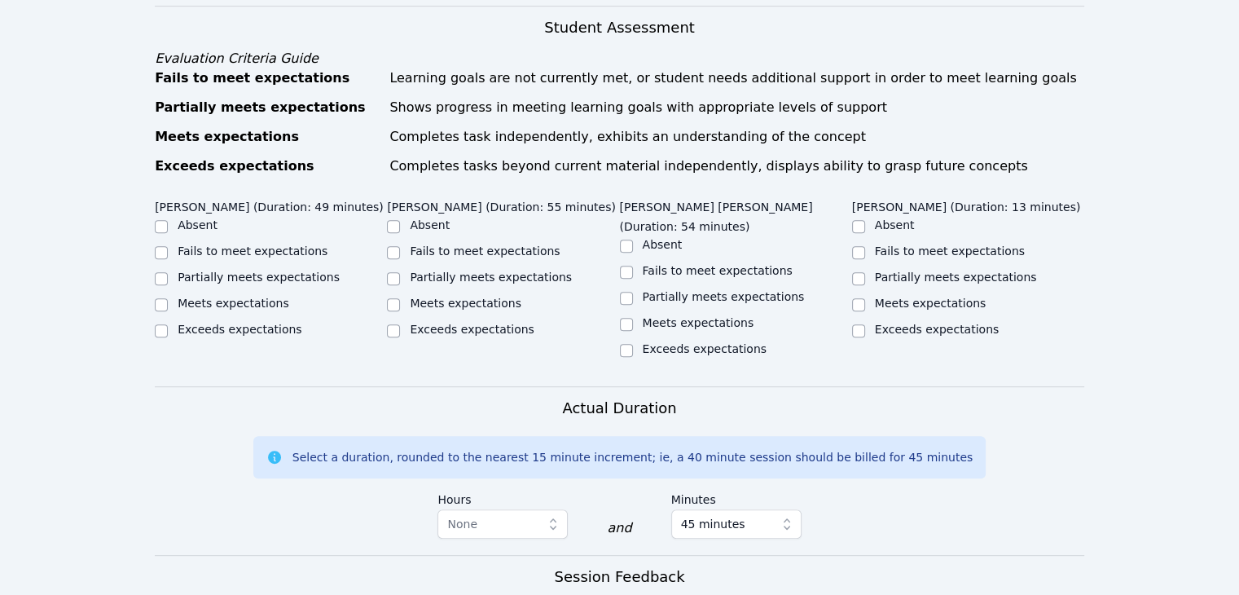
scroll to position [608, 0]
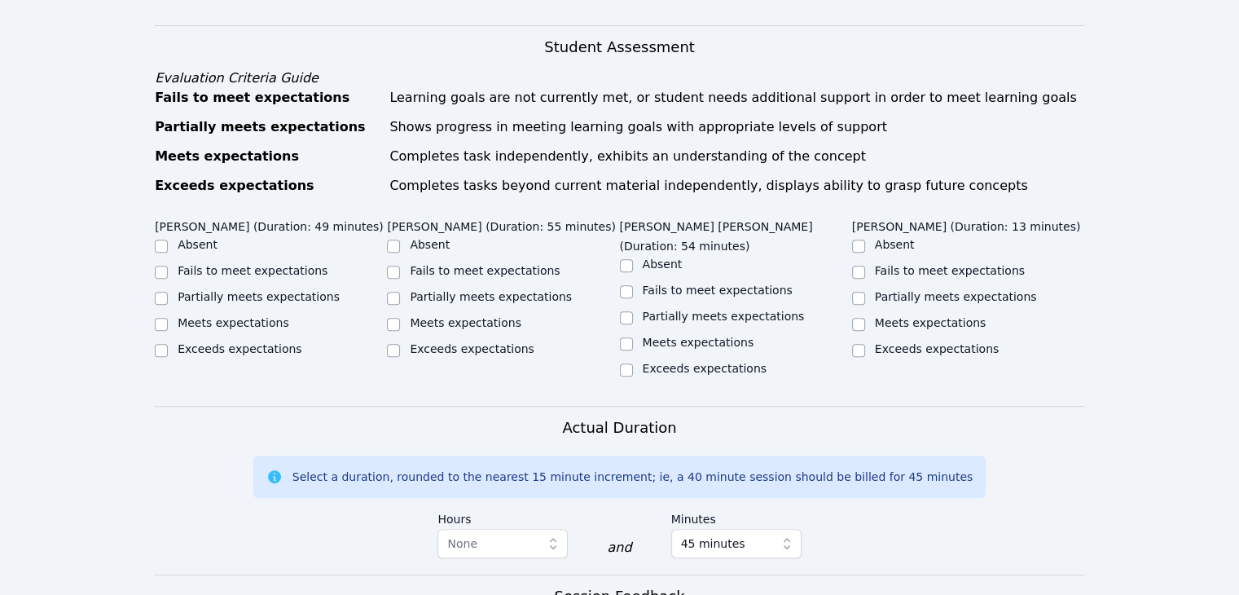
type textarea "Decimal Place Value Lesson Reading Decimals"
click at [643, 336] on label "Meets expectations" at bounding box center [699, 342] width 112 height 13
click at [633, 337] on input "Meets expectations" at bounding box center [626, 343] width 13 height 13
checkbox input "true"
click at [867, 314] on div "Meets expectations" at bounding box center [968, 324] width 232 height 20
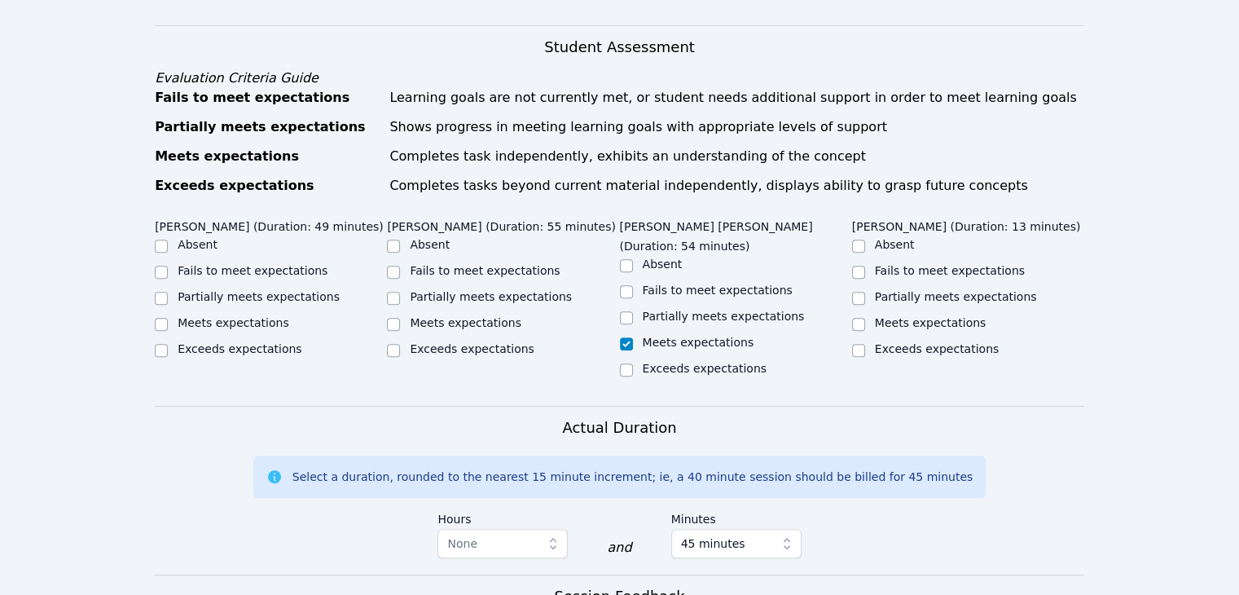
click at [864, 314] on div "Meets expectations" at bounding box center [968, 324] width 232 height 20
click at [860, 318] on input "Meets expectations" at bounding box center [858, 324] width 13 height 13
checkbox input "true"
click at [401, 314] on div "Meets expectations" at bounding box center [503, 324] width 232 height 20
click at [395, 318] on input "Meets expectations" at bounding box center [393, 324] width 13 height 13
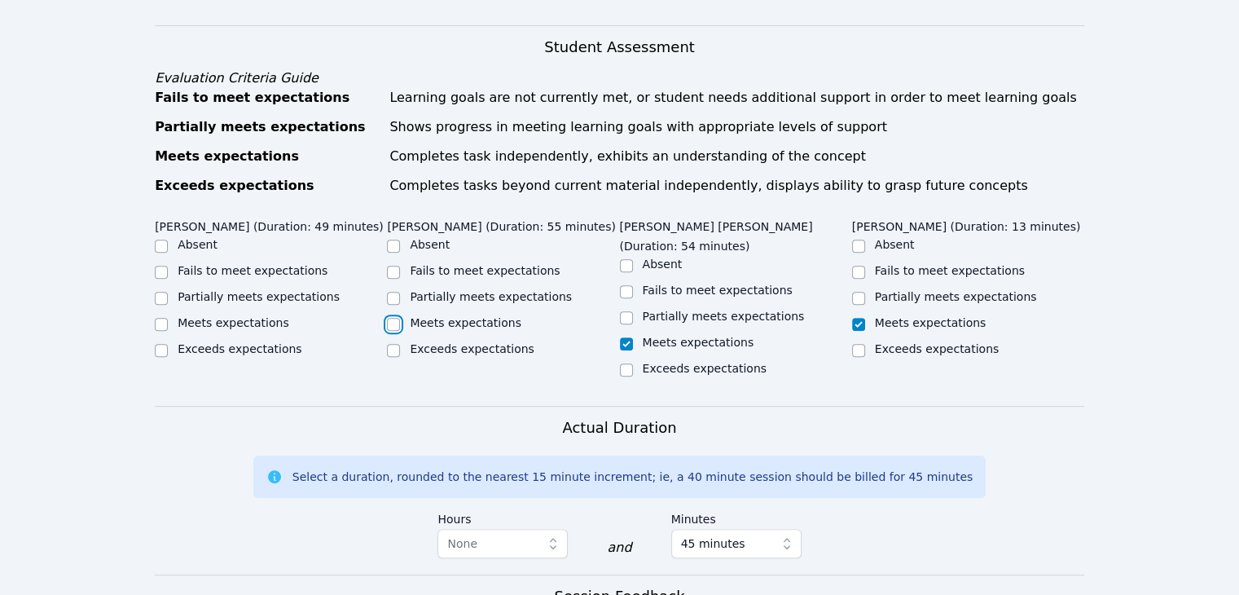
checkbox input "true"
click at [159, 318] on input "Meets expectations" at bounding box center [161, 324] width 13 height 13
checkbox input "true"
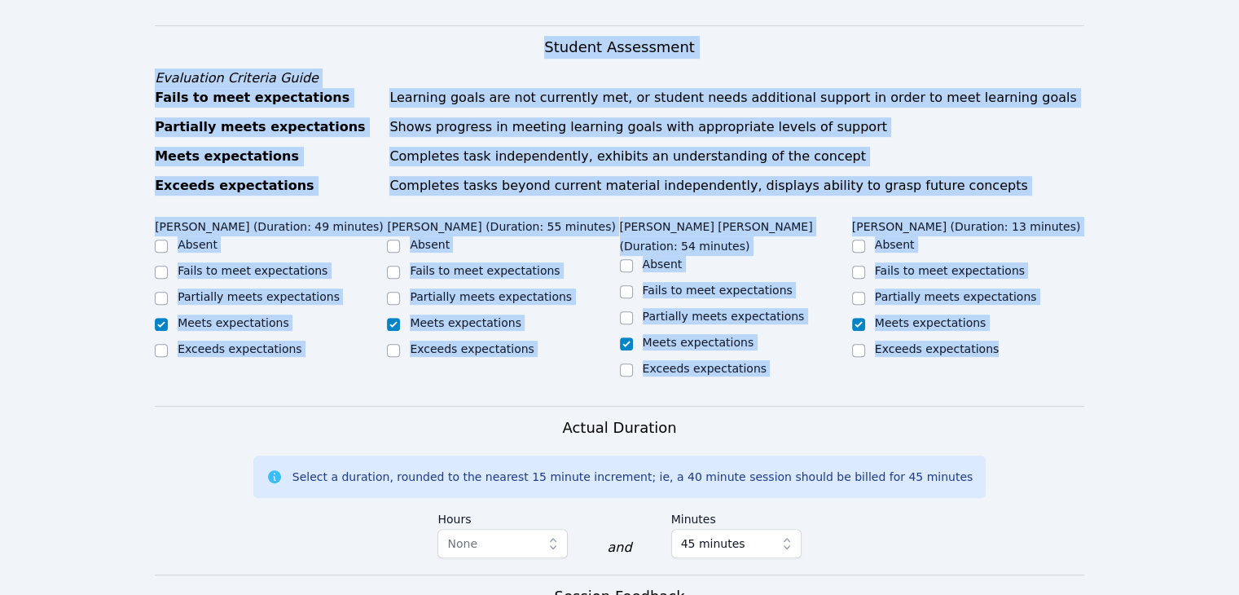
drag, startPoint x: 1043, startPoint y: 366, endPoint x: 1030, endPoint y: 351, distance: 19.1
click at [1030, 351] on form "Student Participation Do not enter a participation level for ABSENT students Ma…" at bounding box center [619, 427] width 929 height 1299
click at [400, 292] on input "Partially meets expectations" at bounding box center [393, 298] width 13 height 13
checkbox input "true"
checkbox input "false"
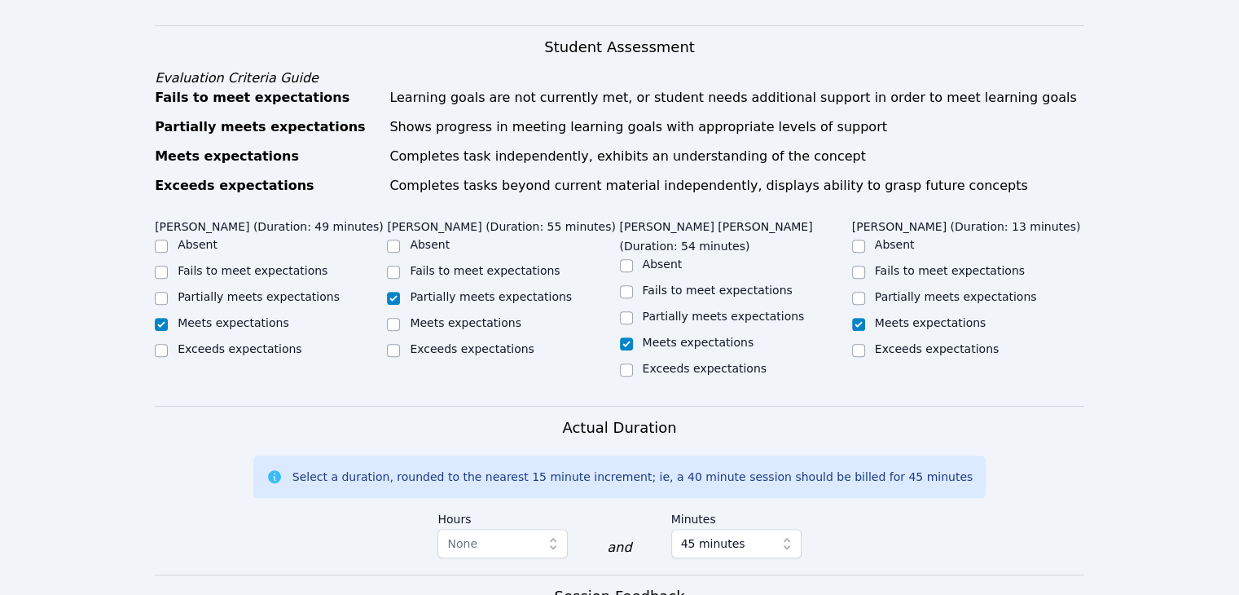
click at [342, 358] on div "Mariajose Figueroa Ojeda (Duration: 49 minutes) Absent Fails to meet expectatio…" at bounding box center [619, 309] width 929 height 194
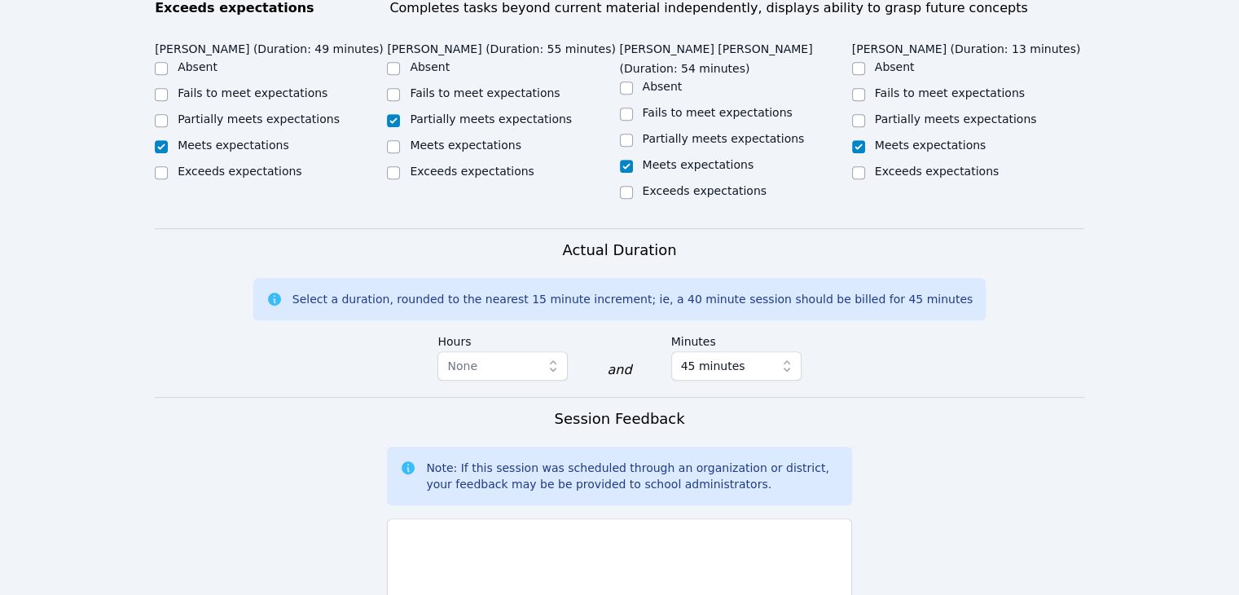
scroll to position [771, 0]
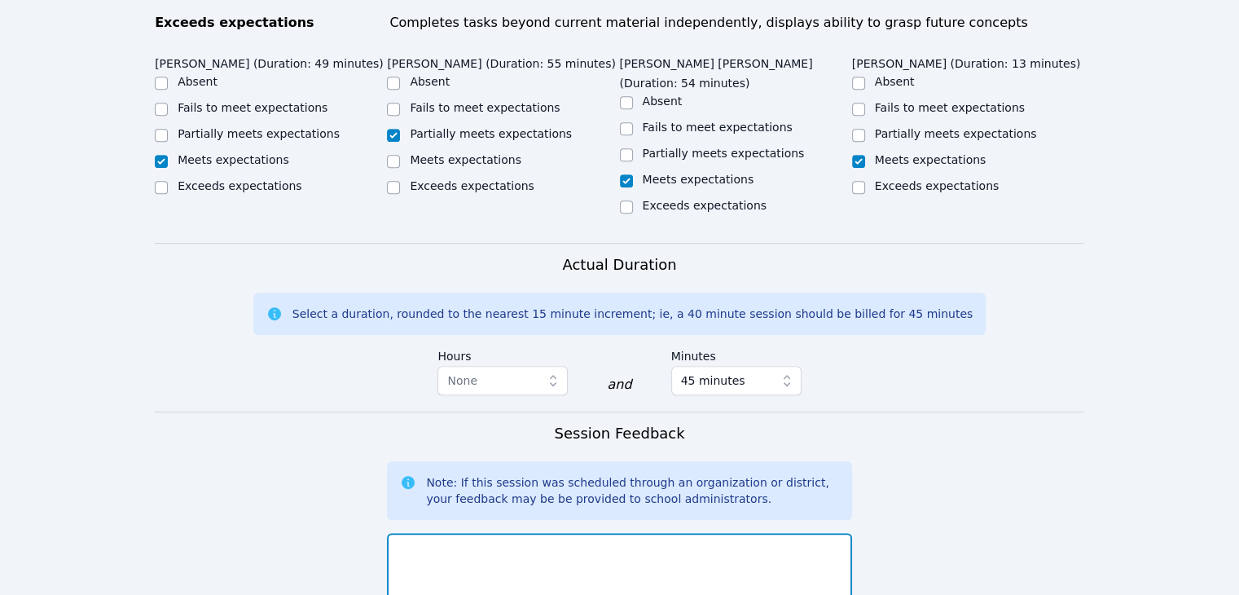
click at [477, 533] on textarea at bounding box center [619, 577] width 464 height 88
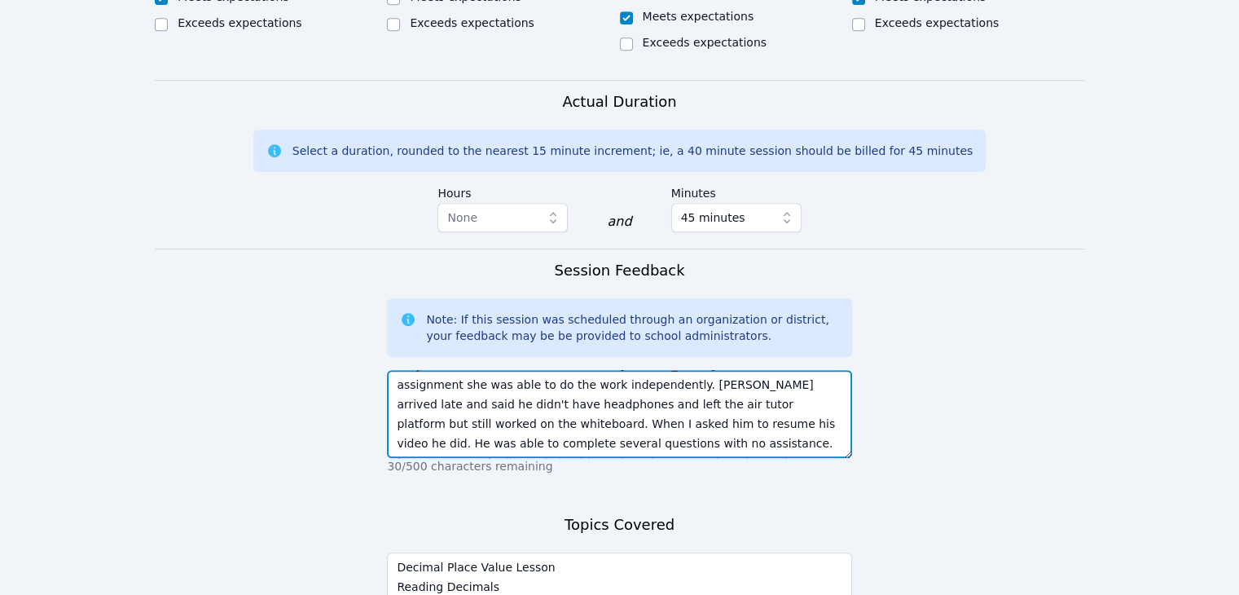
scroll to position [1097, 0]
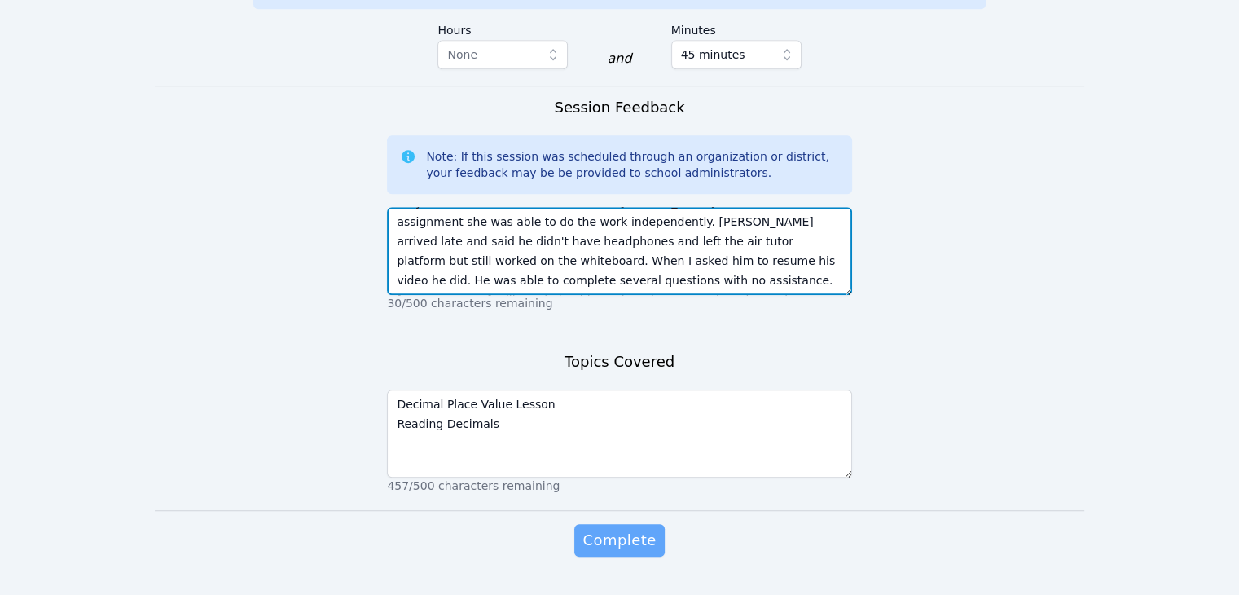
type textarea "Arianna was able to complete writing decimals in word form with very little ass…"
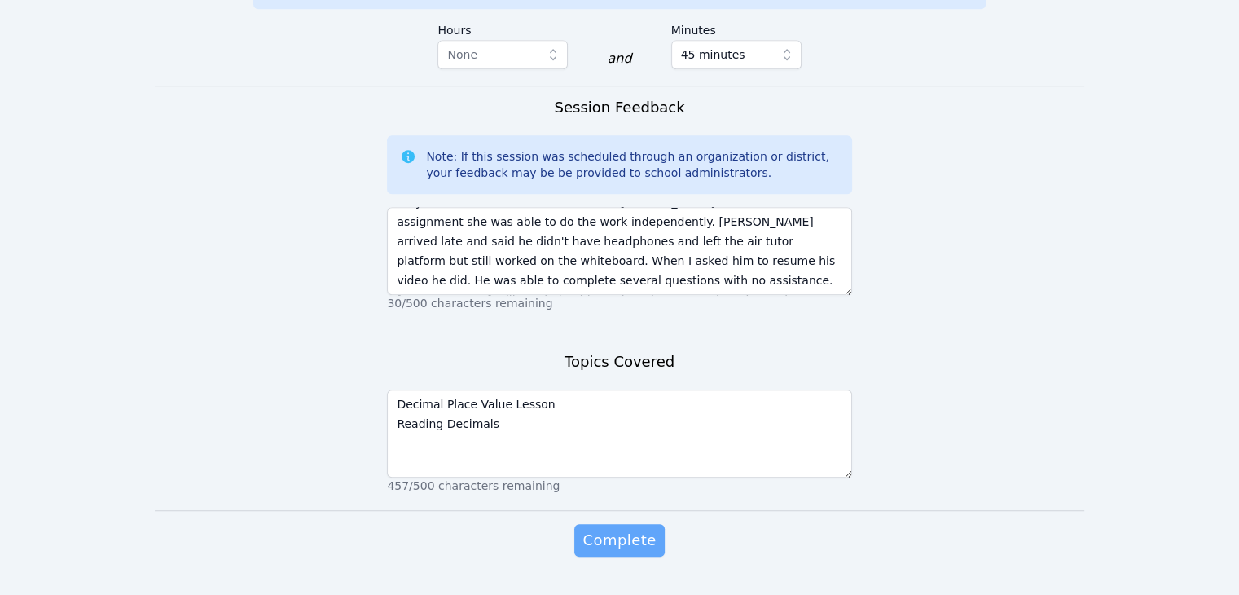
click at [592, 529] on span "Complete" at bounding box center [618, 540] width 73 height 23
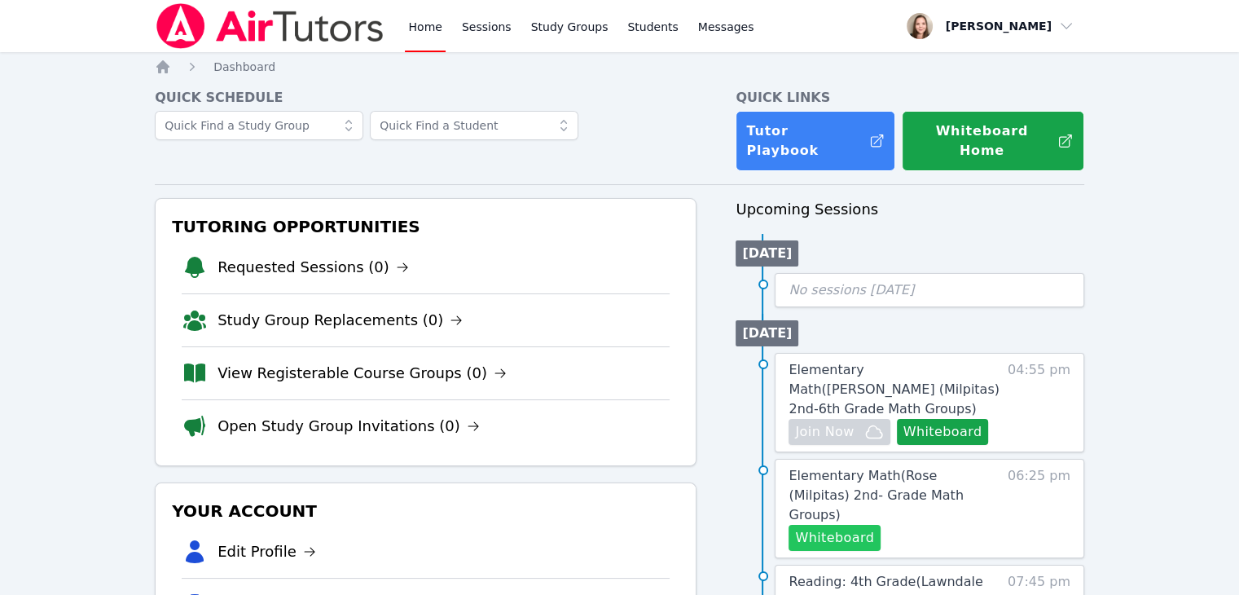
click at [828, 525] on button "Whiteboard" at bounding box center [834, 538] width 92 height 26
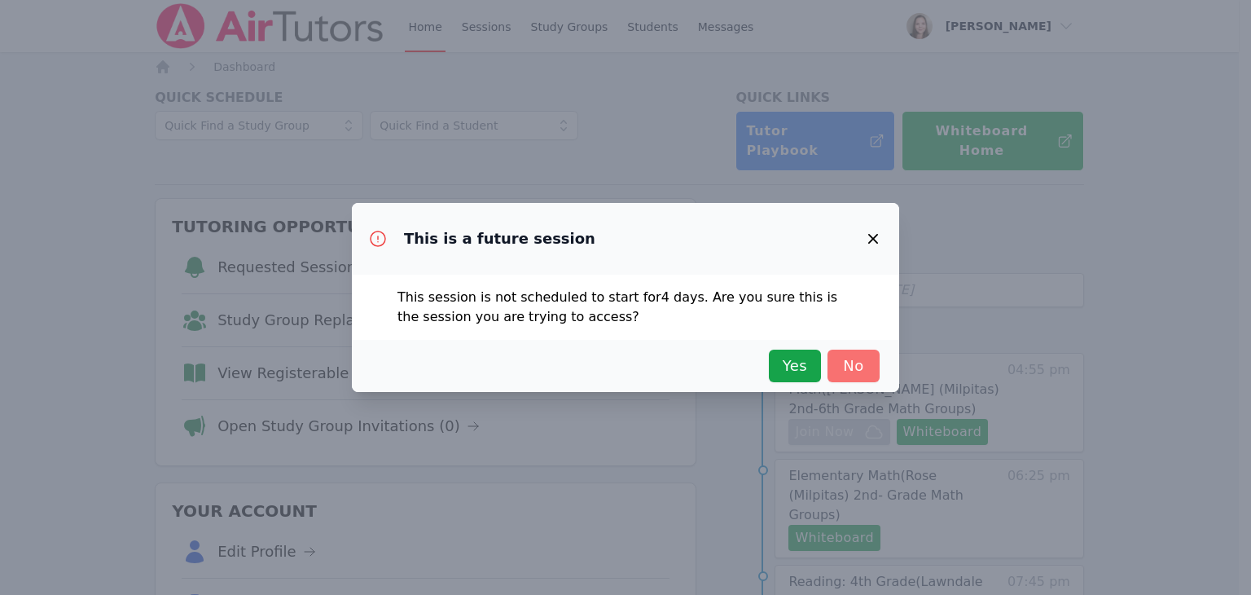
click at [854, 364] on span "No" at bounding box center [854, 365] width 36 height 23
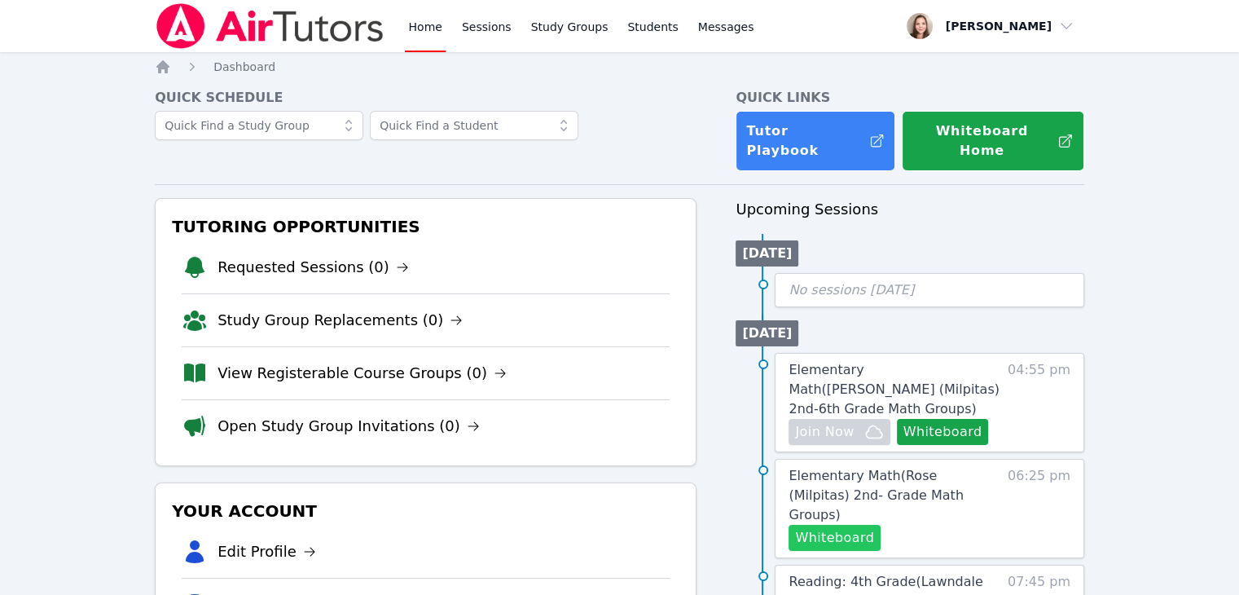
click at [863, 525] on button "Whiteboard" at bounding box center [834, 538] width 92 height 26
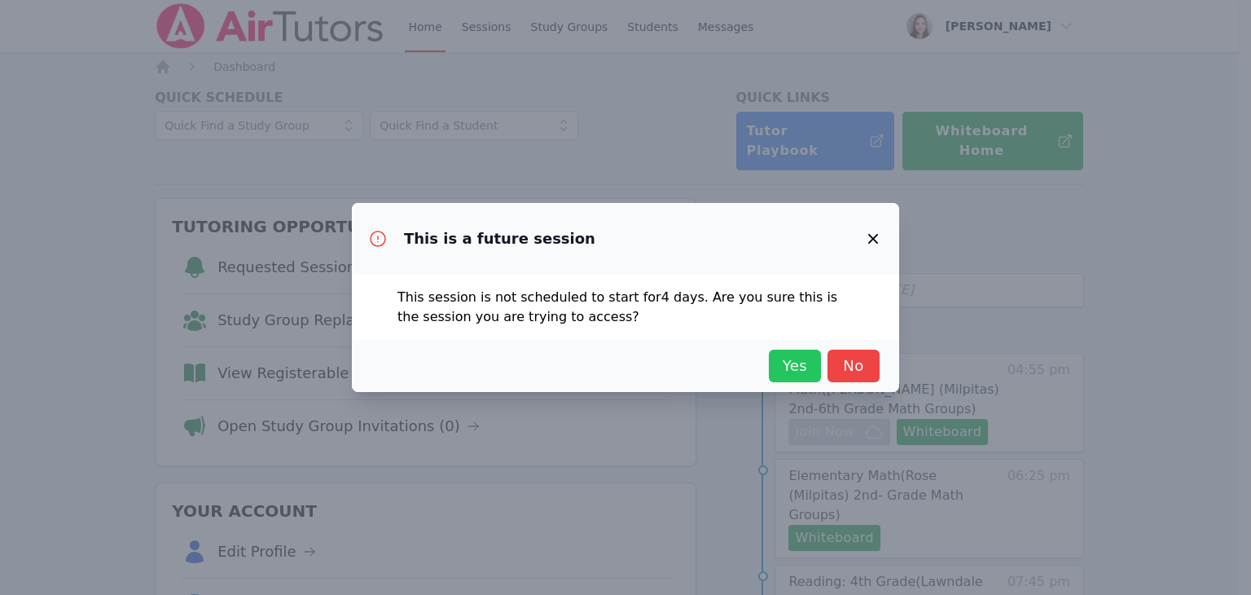
click at [788, 364] on span "Yes" at bounding box center [795, 365] width 36 height 23
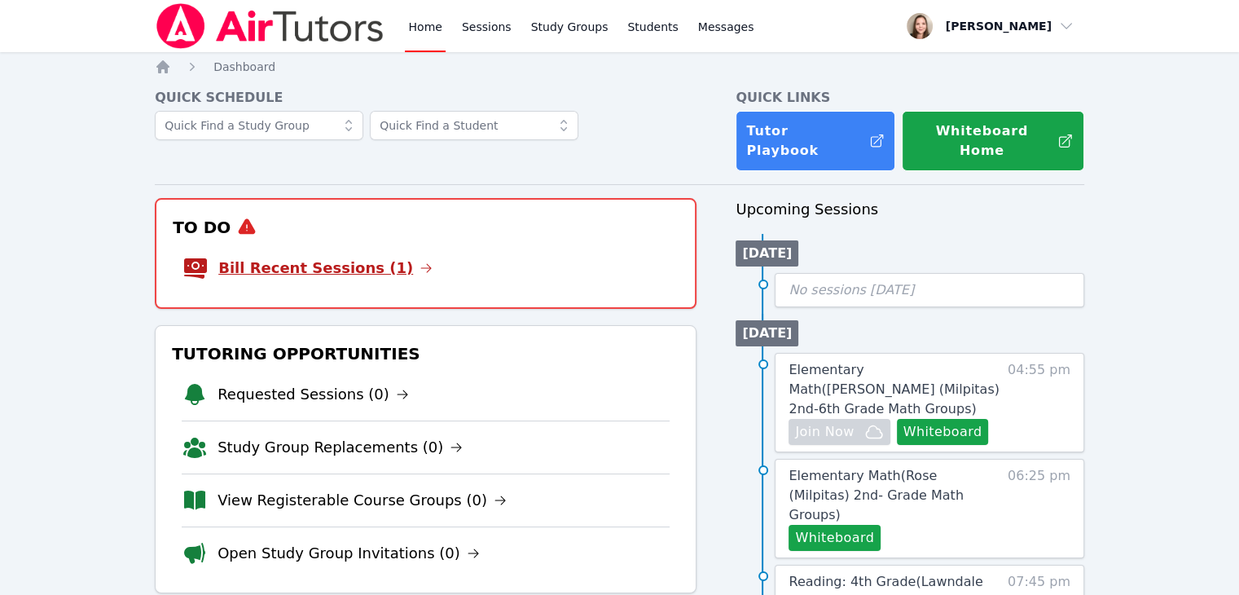
click at [367, 261] on link "Bill Recent Sessions (1)" at bounding box center [325, 268] width 214 height 23
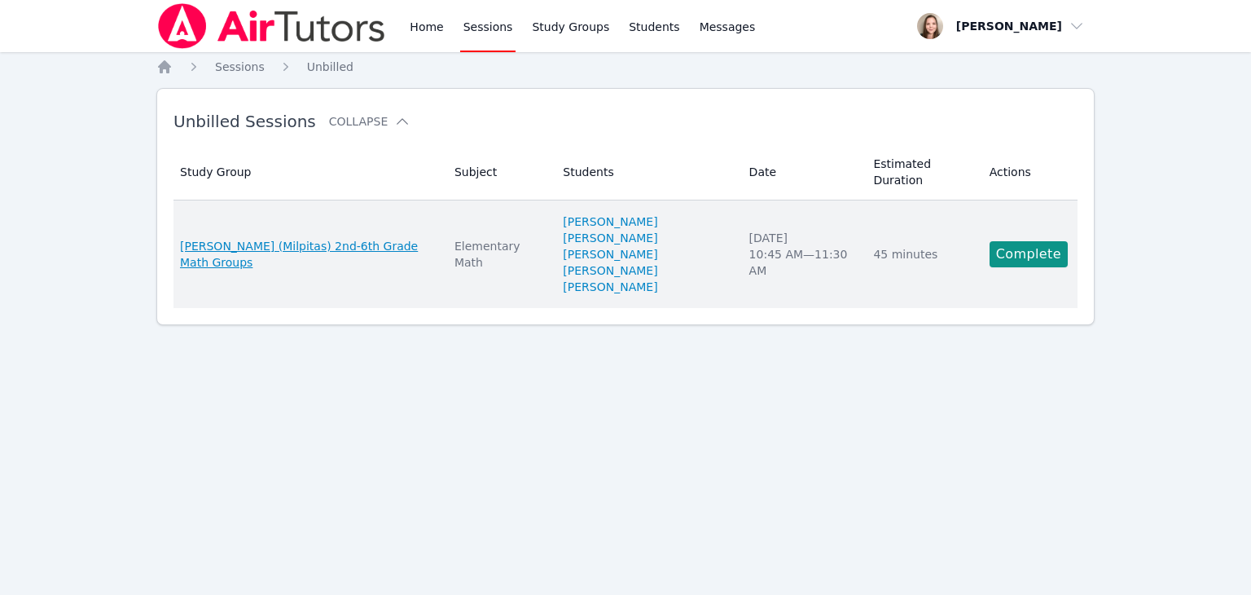
click at [359, 238] on span "[PERSON_NAME] (Milpitas) 2nd-6th Grade Math Groups" at bounding box center [307, 254] width 255 height 33
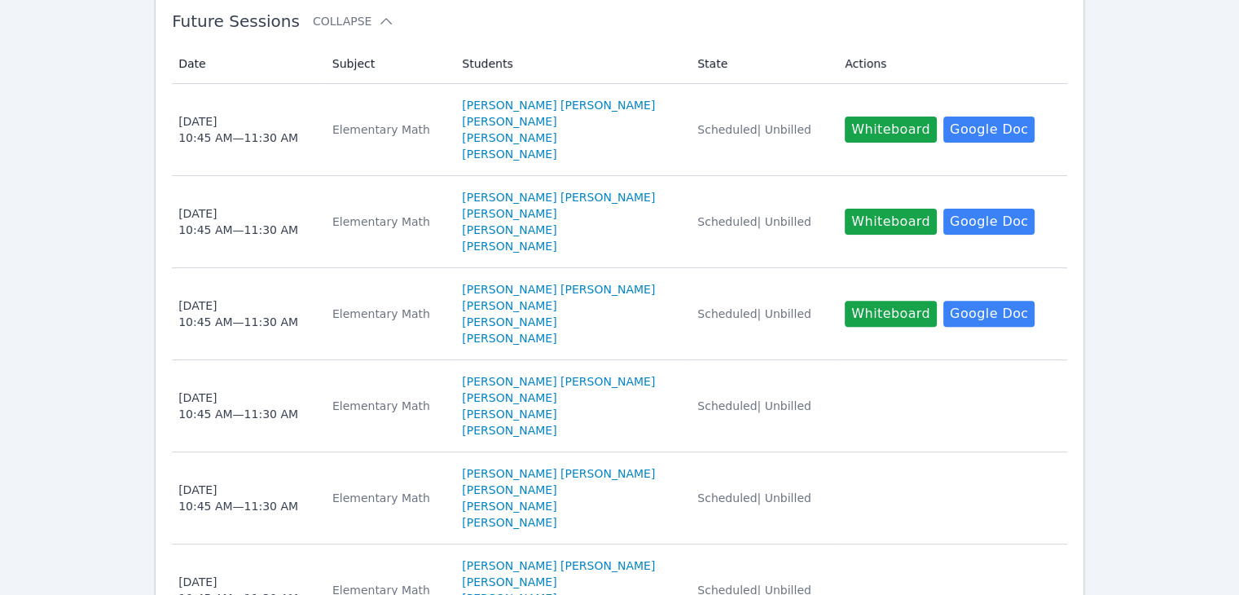
scroll to position [402, 0]
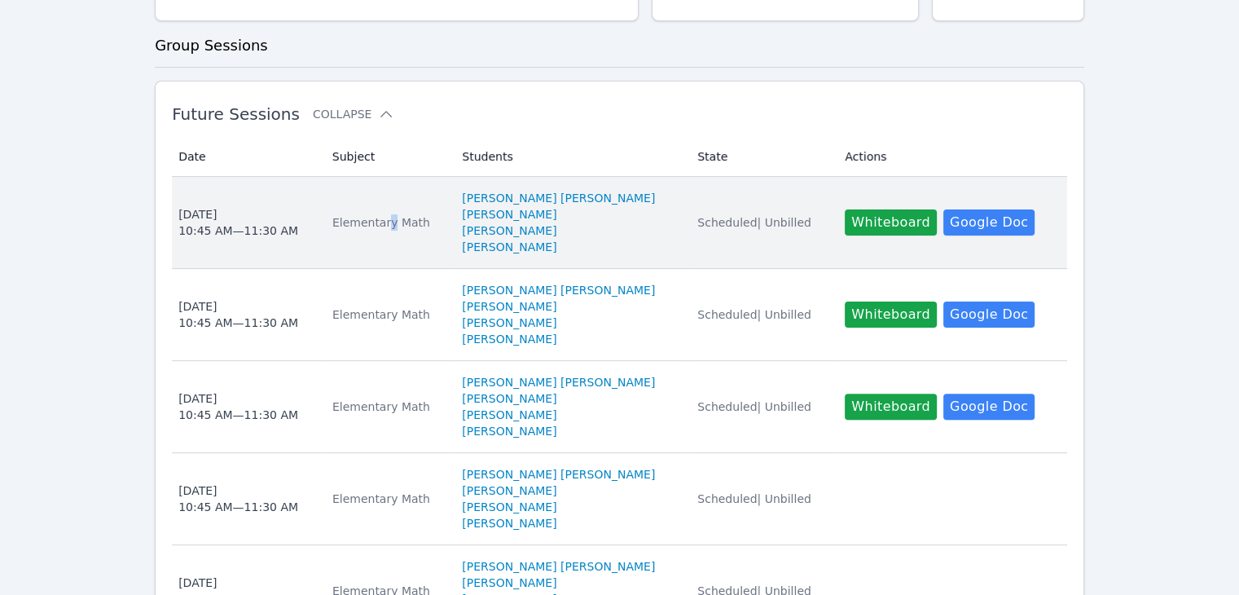
click at [393, 214] on div "Elementary Math" at bounding box center [387, 222] width 110 height 16
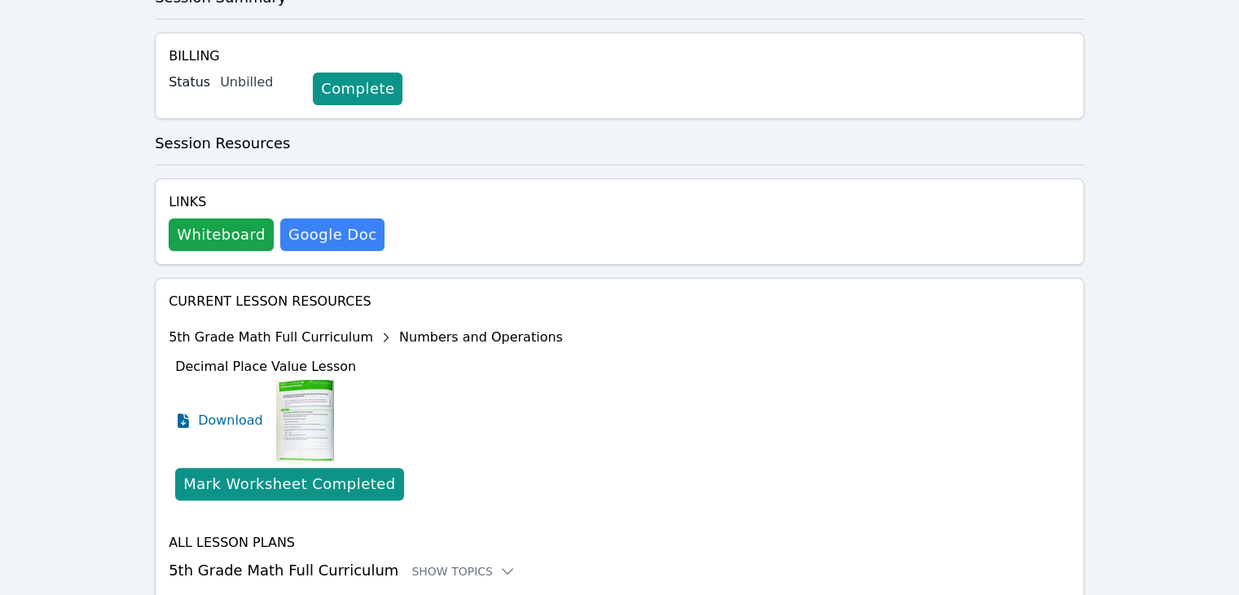
scroll to position [387, 0]
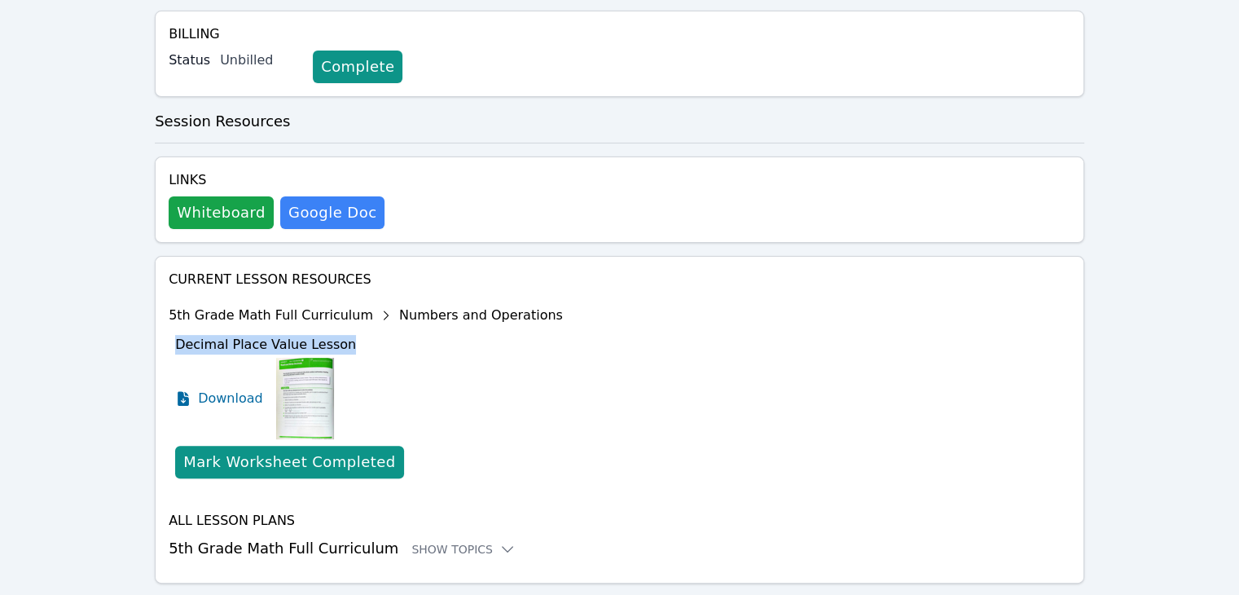
drag, startPoint x: 344, startPoint y: 297, endPoint x: 175, endPoint y: 301, distance: 168.6
click at [175, 328] on div "Decimal Place Value Lesson Download Mark Worksheet Completed" at bounding box center [369, 409] width 388 height 163
copy span "Decimal Place Value Lesson"
click at [421, 541] on div "Show Topics" at bounding box center [463, 549] width 104 height 16
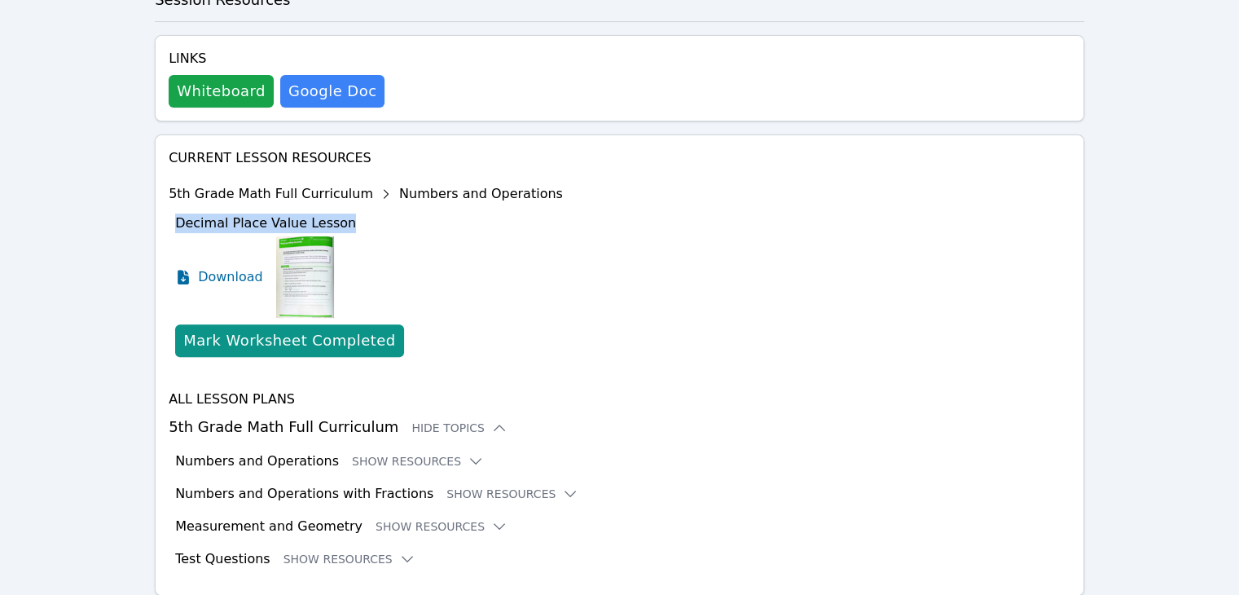
scroll to position [520, 0]
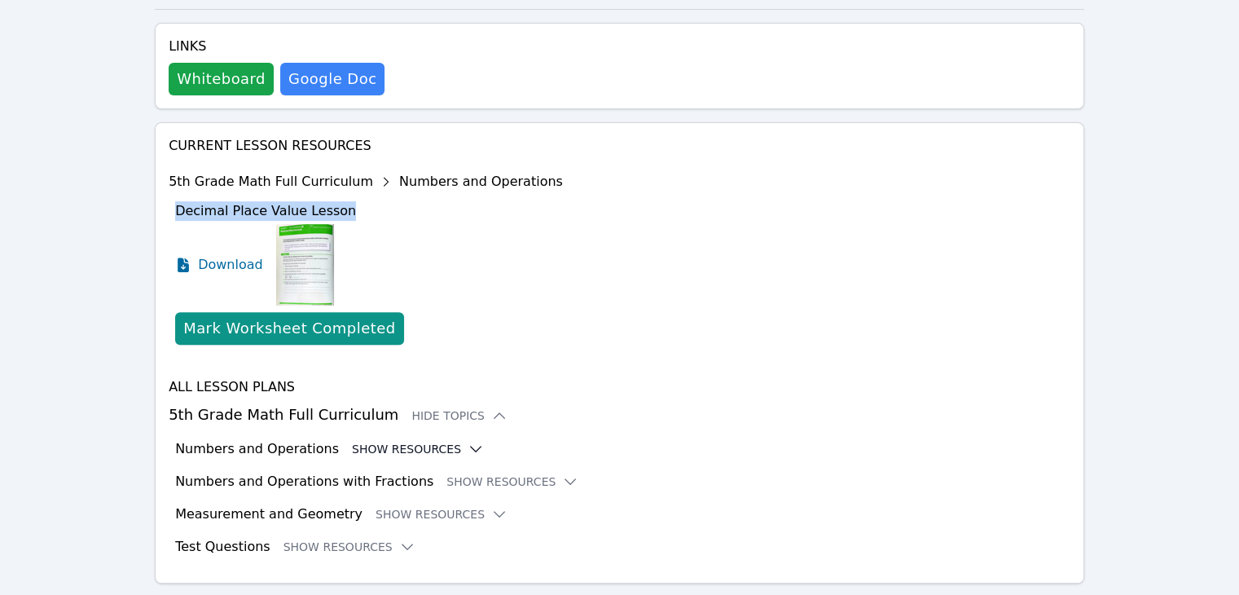
click at [421, 441] on button "Show Resources" at bounding box center [418, 449] width 132 height 16
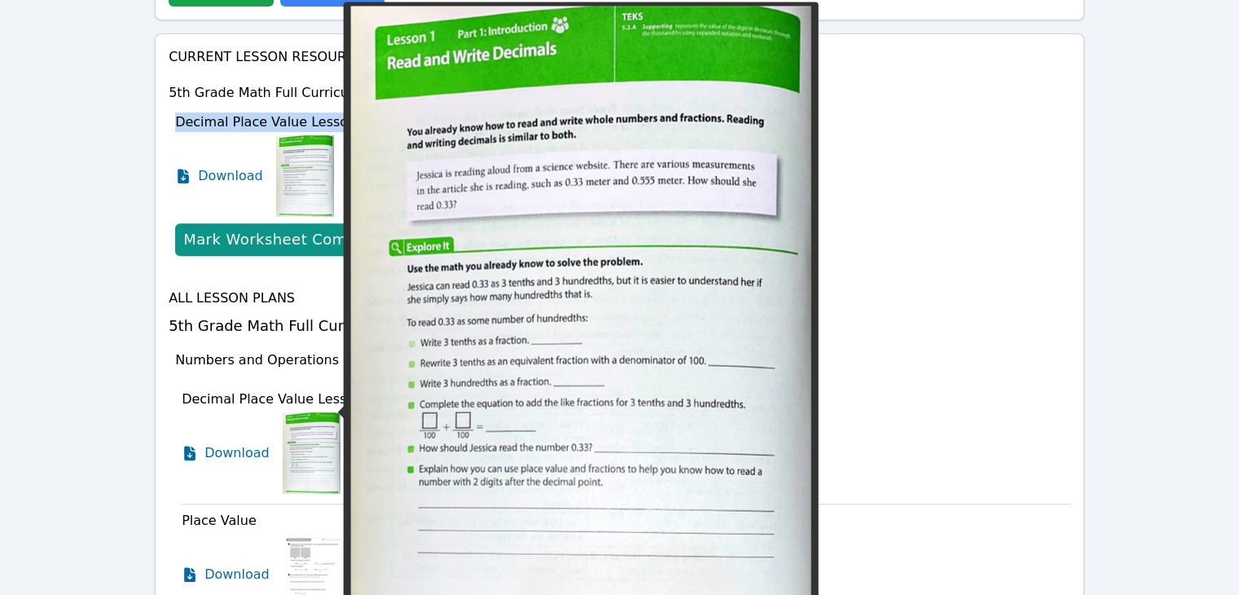
scroll to position [765, 0]
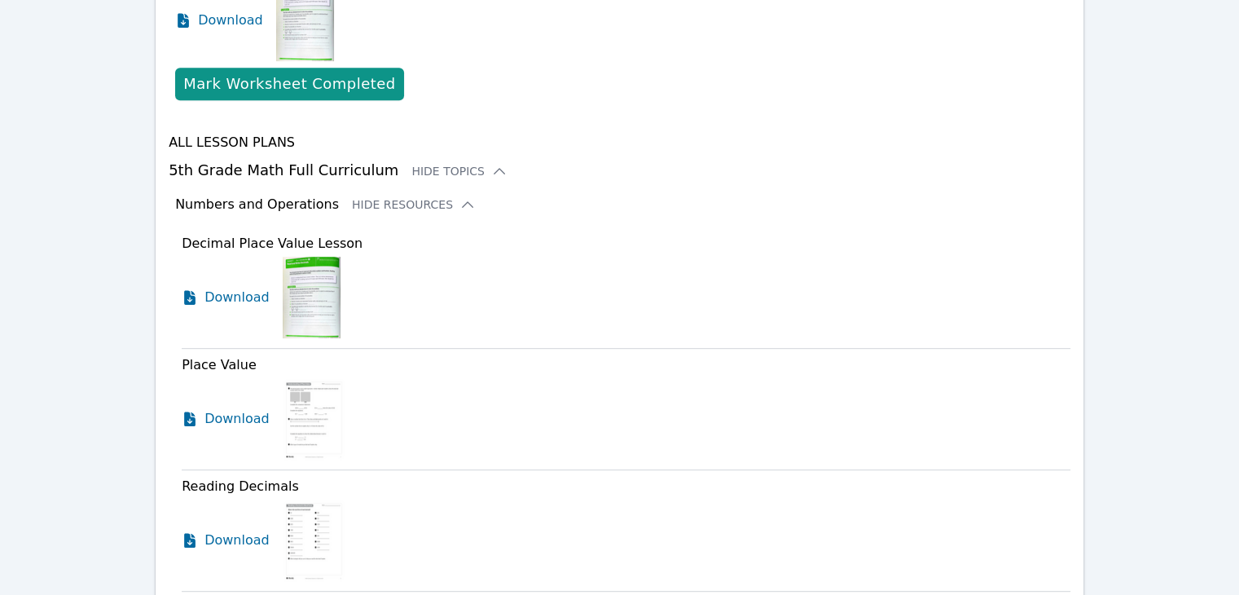
drag, startPoint x: 253, startPoint y: 320, endPoint x: 323, endPoint y: 327, distance: 69.5
click at [323, 348] on div "Place Value Download" at bounding box center [626, 408] width 889 height 121
drag, startPoint x: 165, startPoint y: 442, endPoint x: 293, endPoint y: 443, distance: 127.9
copy span "Reading Decimals"
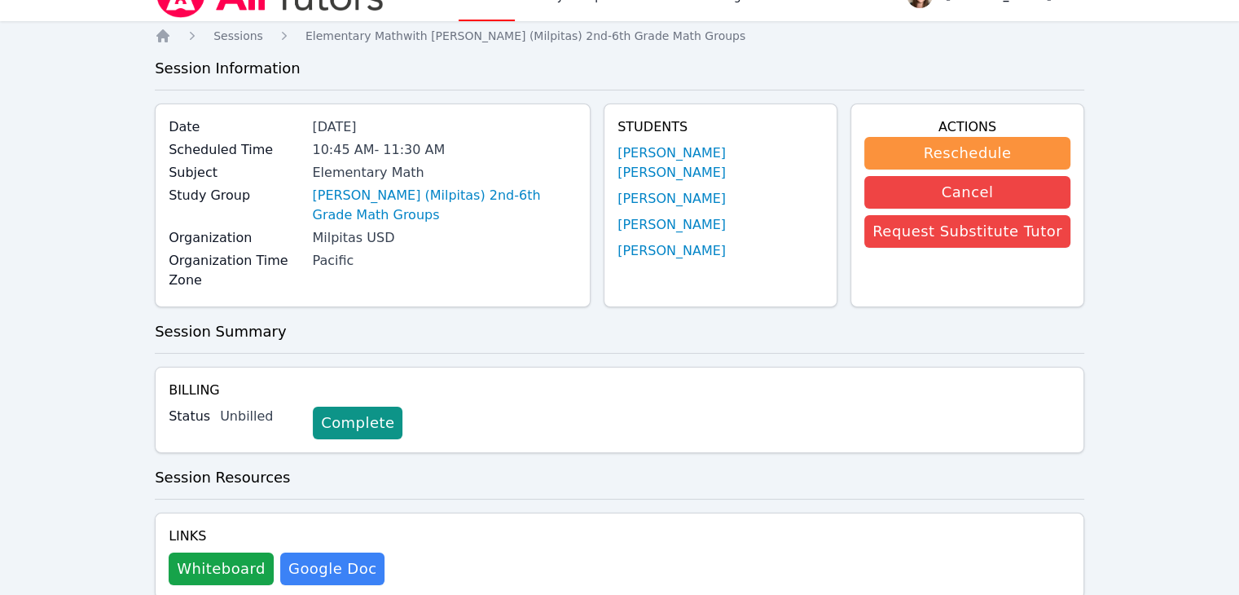
scroll to position [0, 0]
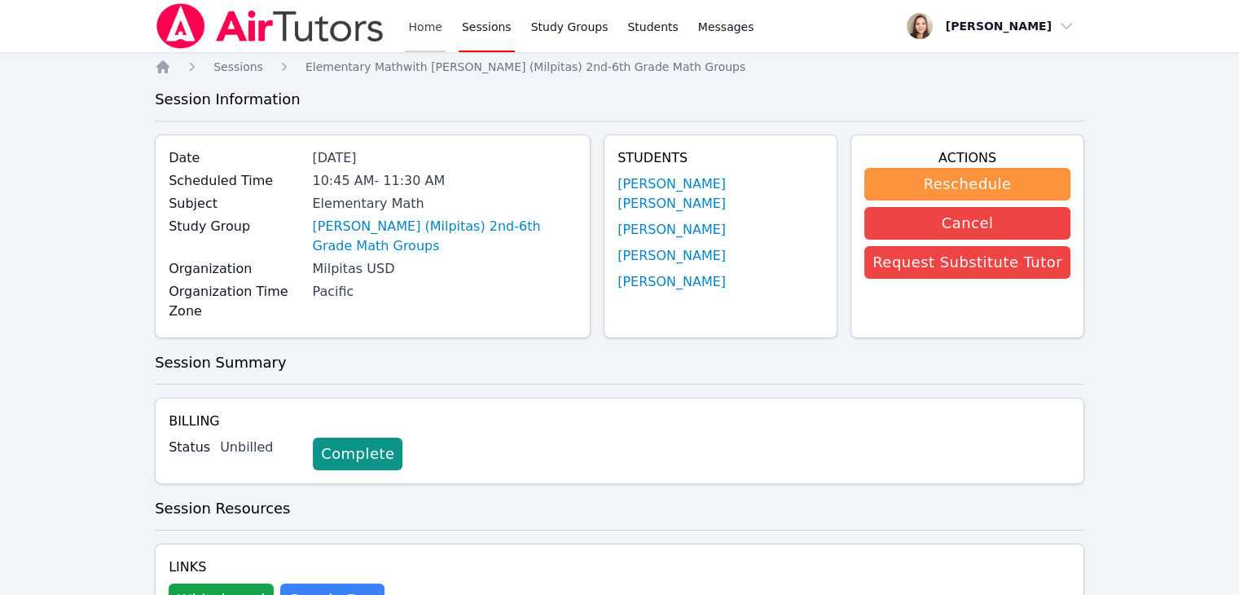
click at [423, 30] on link "Home" at bounding box center [425, 26] width 40 height 52
